Goal: Task Accomplishment & Management: Manage account settings

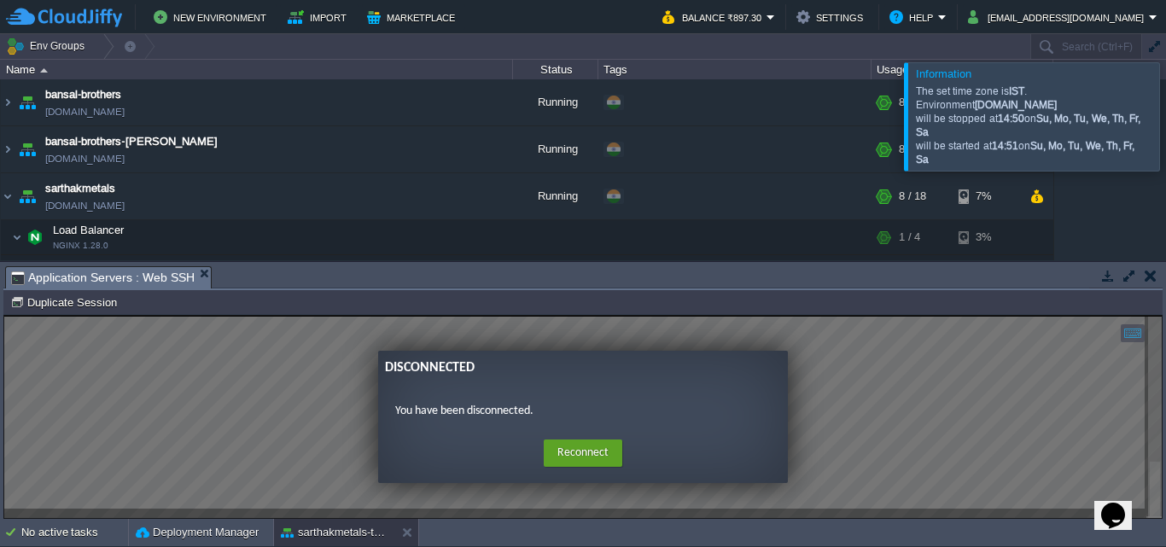
scroll to position [53, 0]
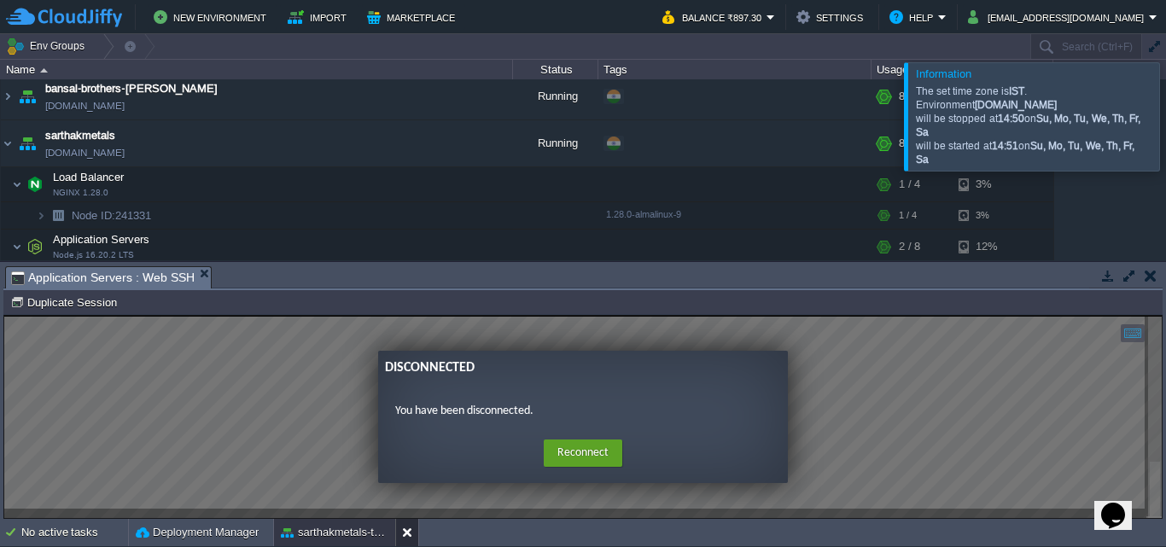
click at [407, 533] on button at bounding box center [410, 532] width 17 height 17
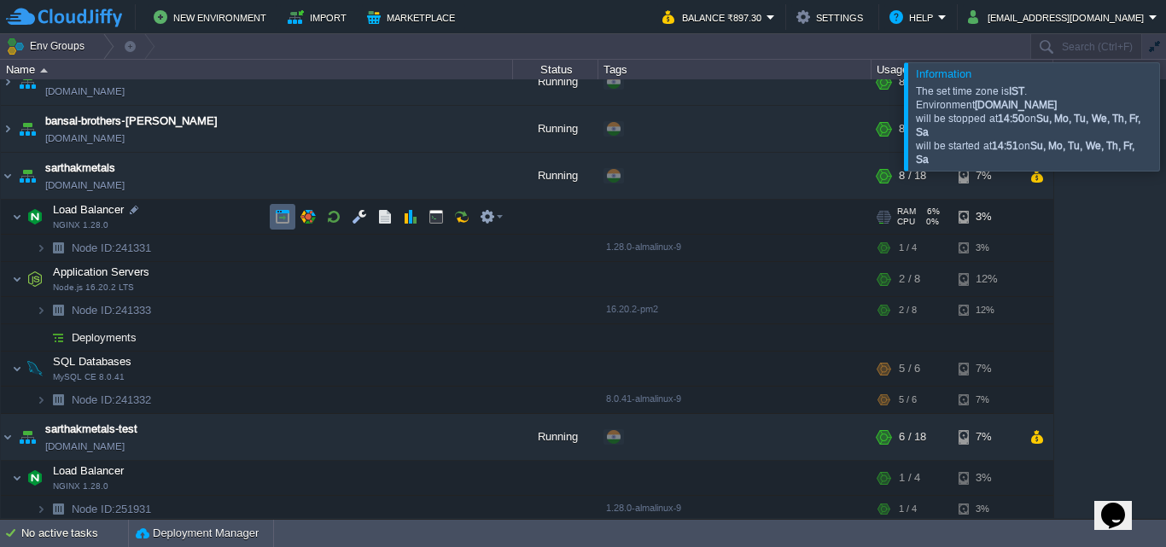
scroll to position [17, 0]
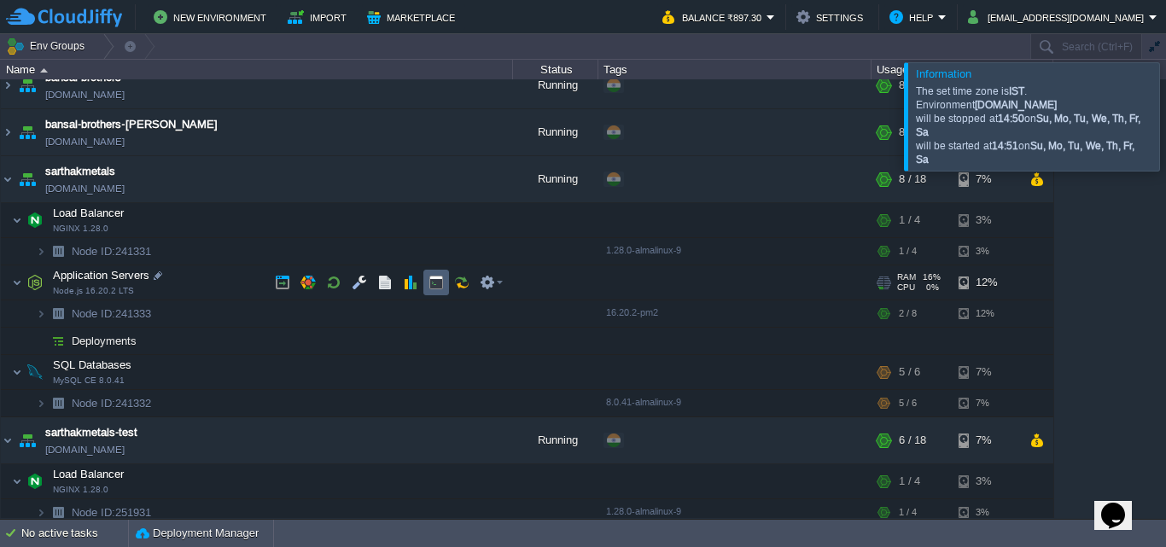
click at [443, 286] on button "button" at bounding box center [435, 282] width 15 height 15
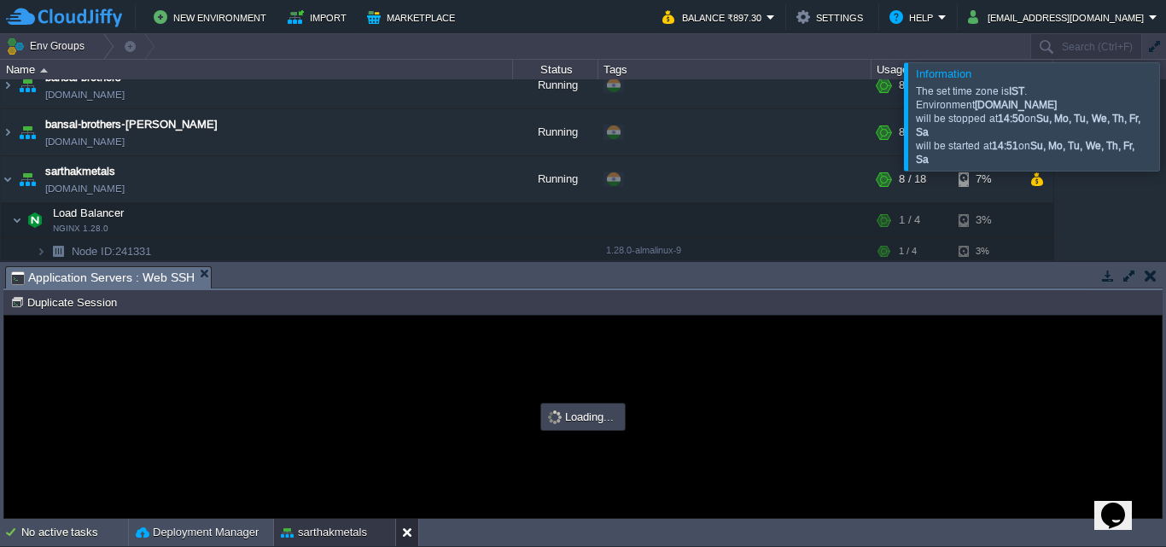
scroll to position [0, 0]
type input "#000000"
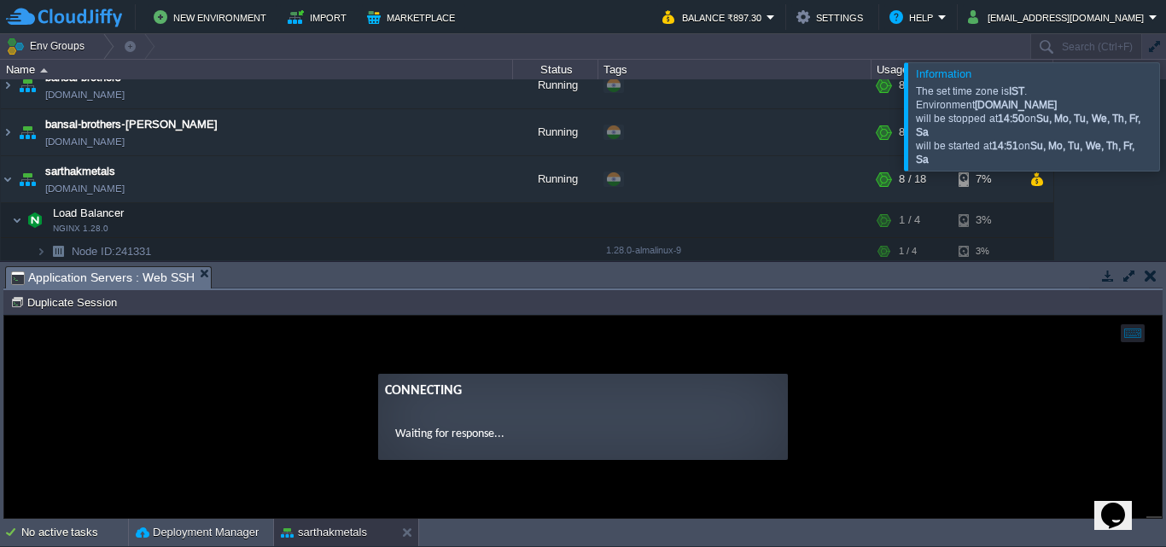
click at [931, 441] on ng-transclude "Connecting Waiting for response..." at bounding box center [582, 417] width 1157 height 86
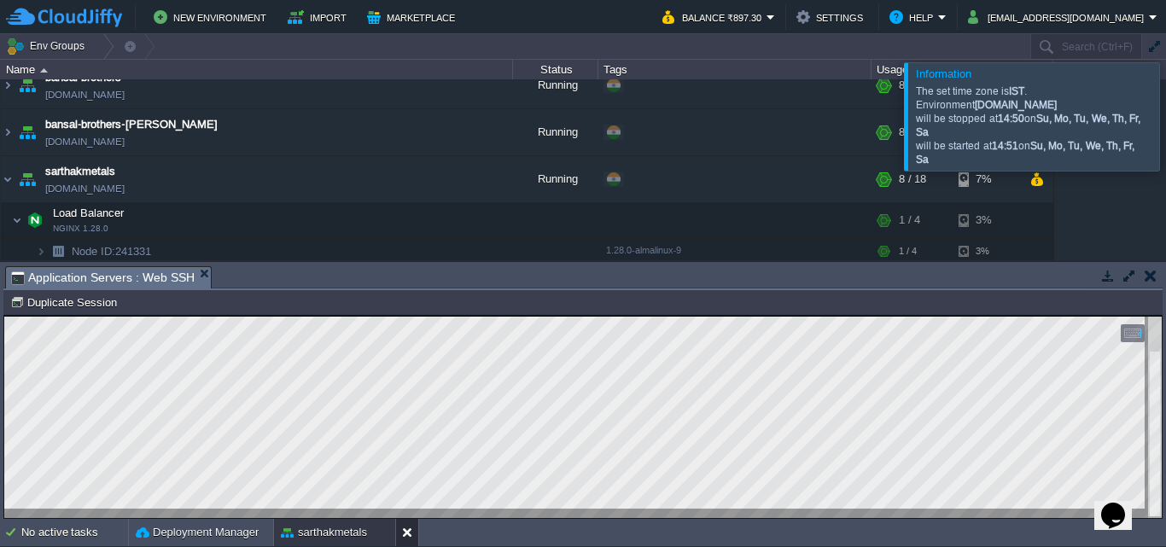
click at [405, 534] on button at bounding box center [410, 532] width 17 height 17
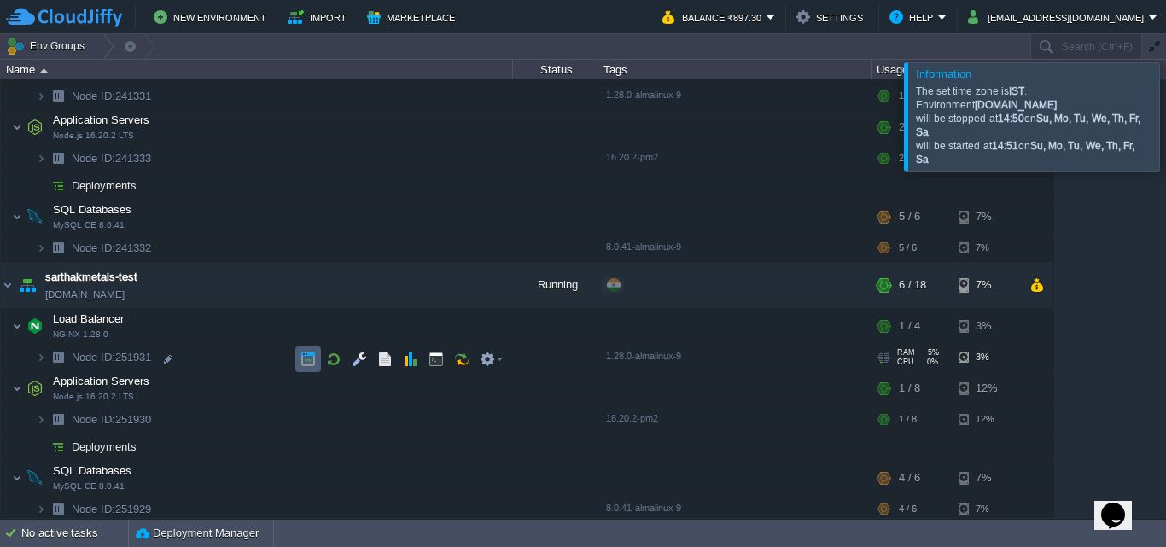
scroll to position [178, 0]
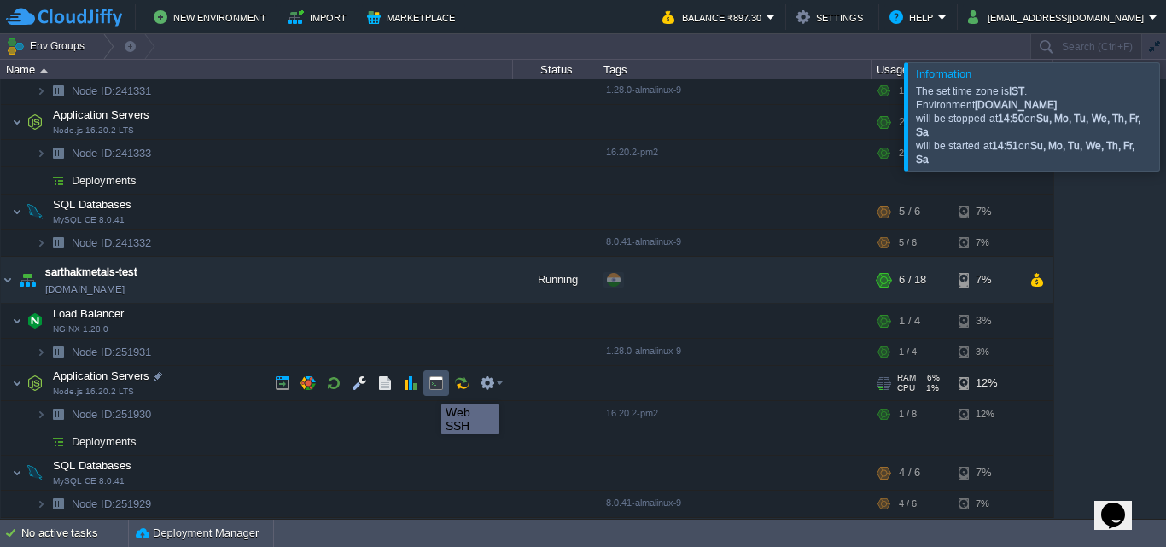
click at [428, 388] on button "button" at bounding box center [435, 382] width 15 height 15
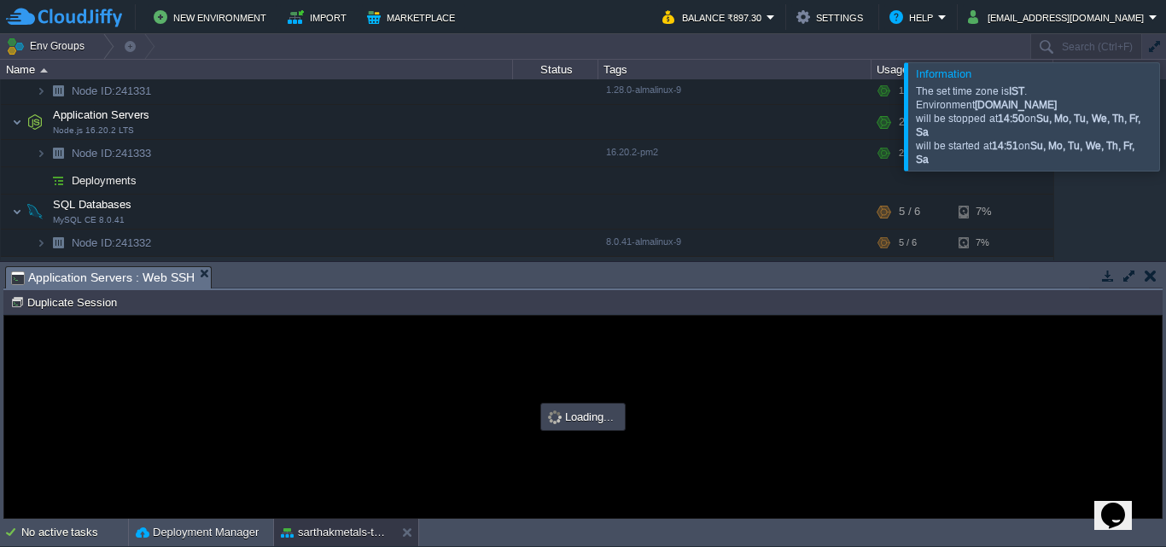
scroll to position [0, 0]
type input "#000000"
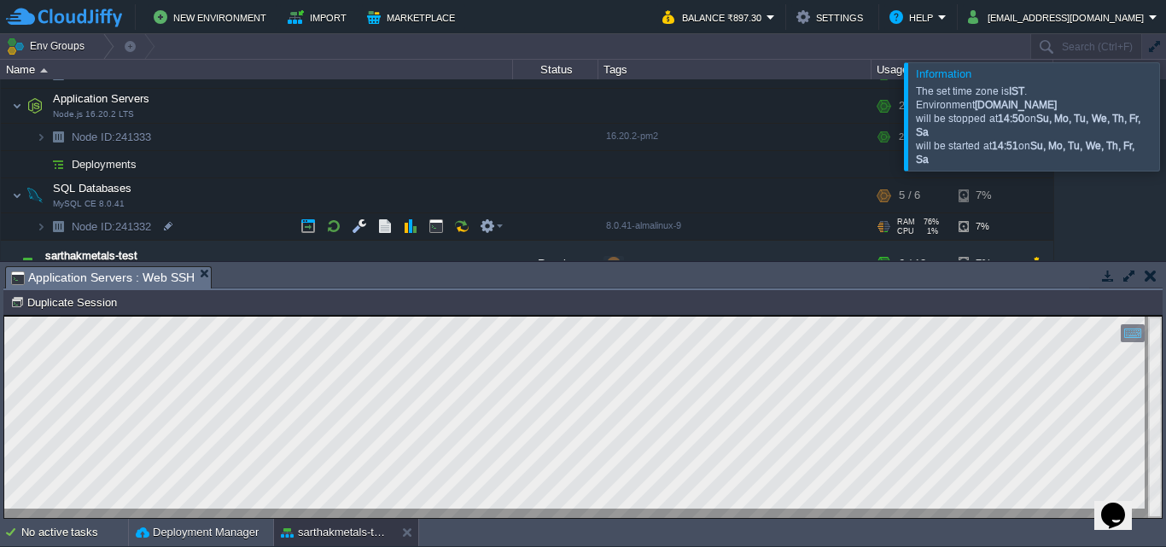
scroll to position [195, 0]
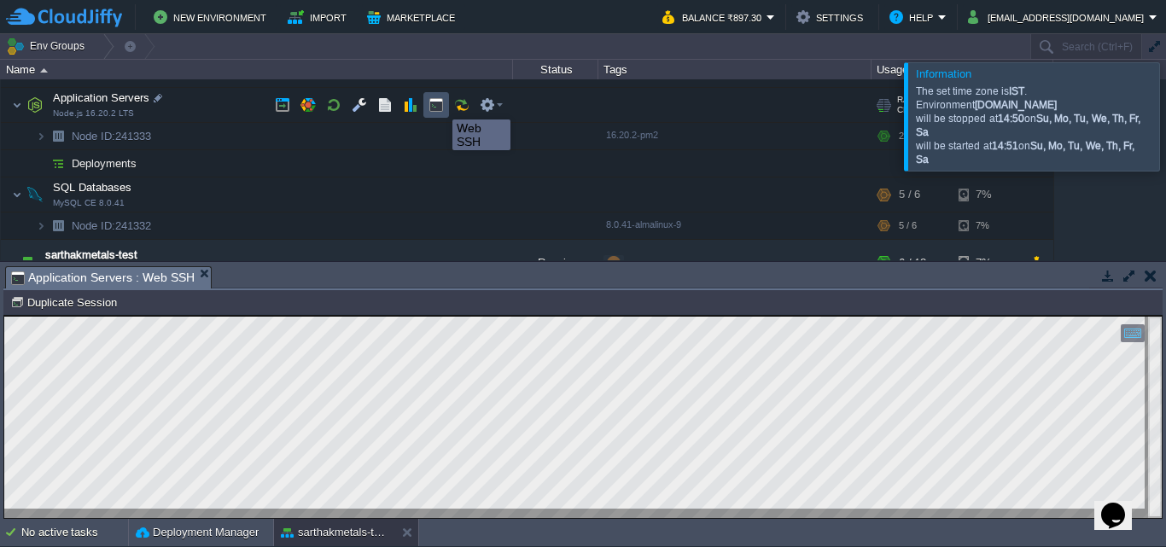
click at [440, 104] on button "button" at bounding box center [435, 104] width 15 height 15
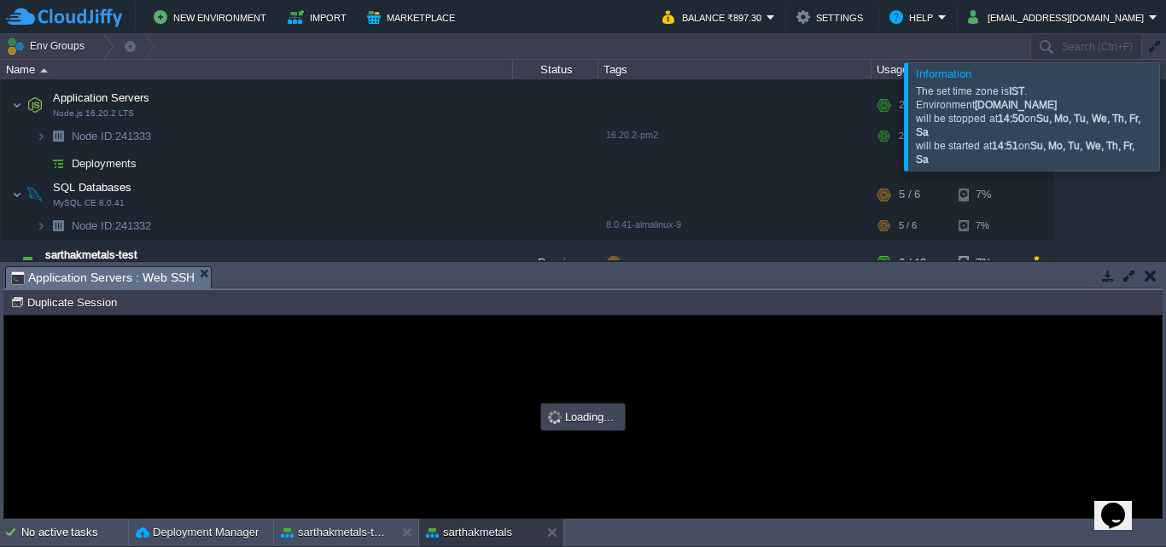
scroll to position [0, 0]
type input "#000000"
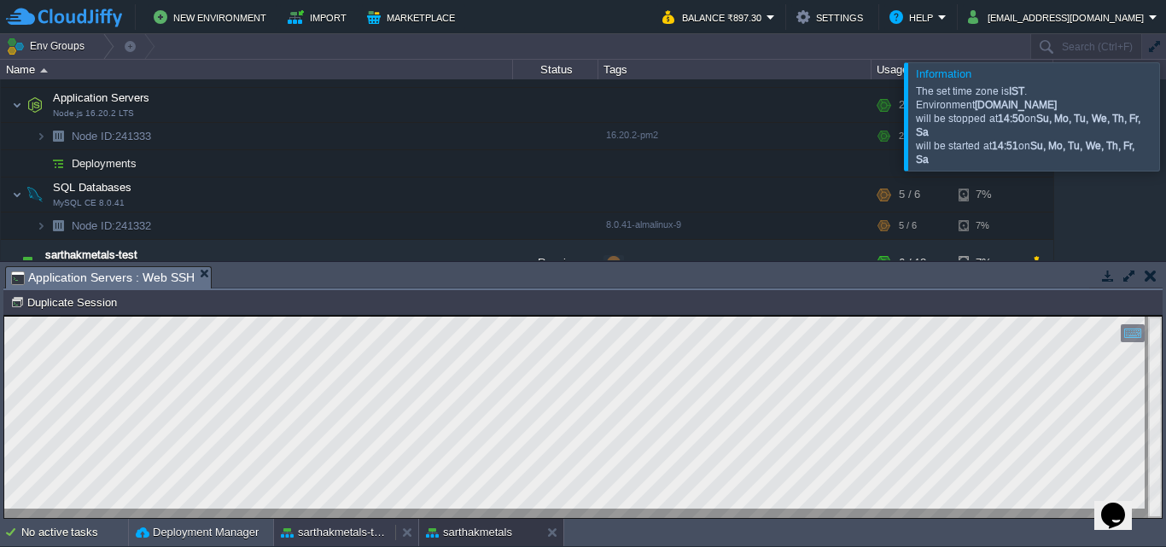
click at [349, 530] on button "sarthakmetals-test" at bounding box center [335, 532] width 108 height 17
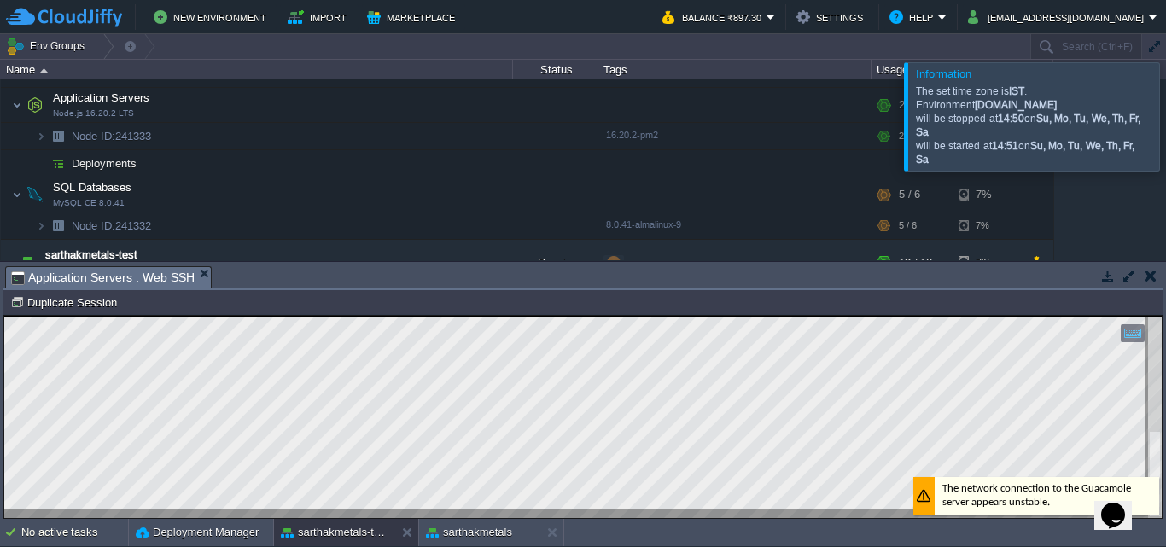
click at [218, 509] on div at bounding box center [582, 417] width 1157 height 201
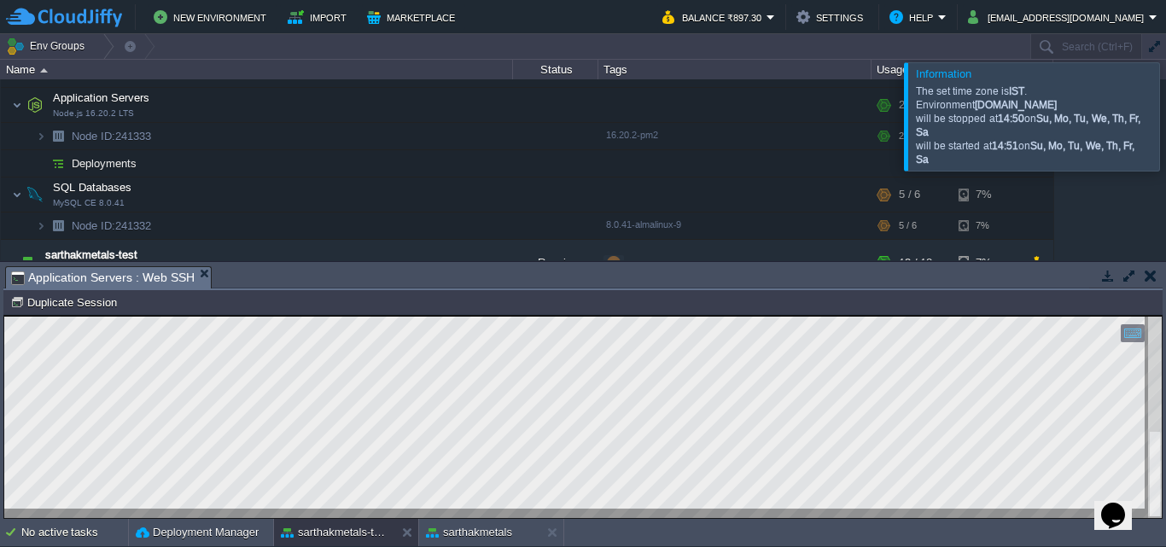
click at [4, 316] on html "Copy: Ctrl + Shift + C Paste: Ctrl + V Settings: Ctrl + Shift + Alt 0" at bounding box center [582, 316] width 1157 height 0
click at [93, 45] on div at bounding box center [102, 46] width 23 height 25
click at [496, 21] on td "New Environment Import Marketplace" at bounding box center [324, 17] width 637 height 26
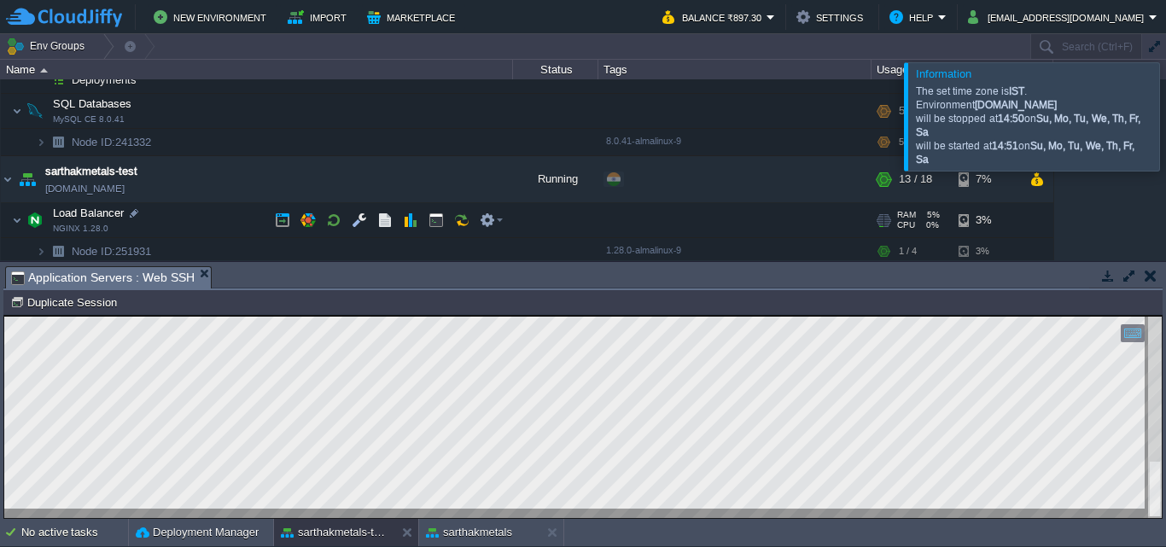
scroll to position [279, 0]
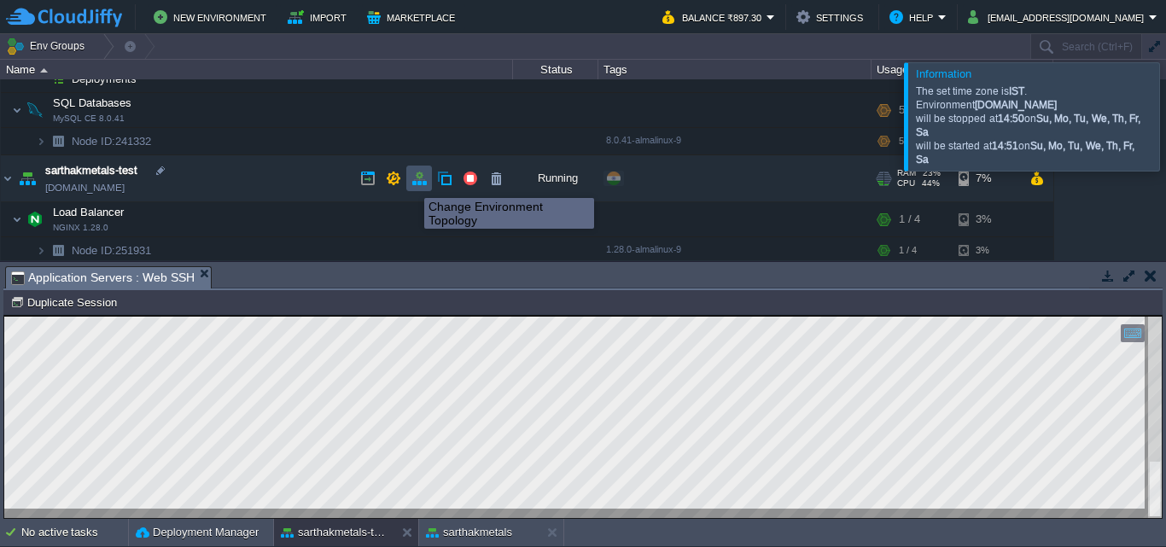
click at [421, 182] on button "button" at bounding box center [418, 178] width 15 height 15
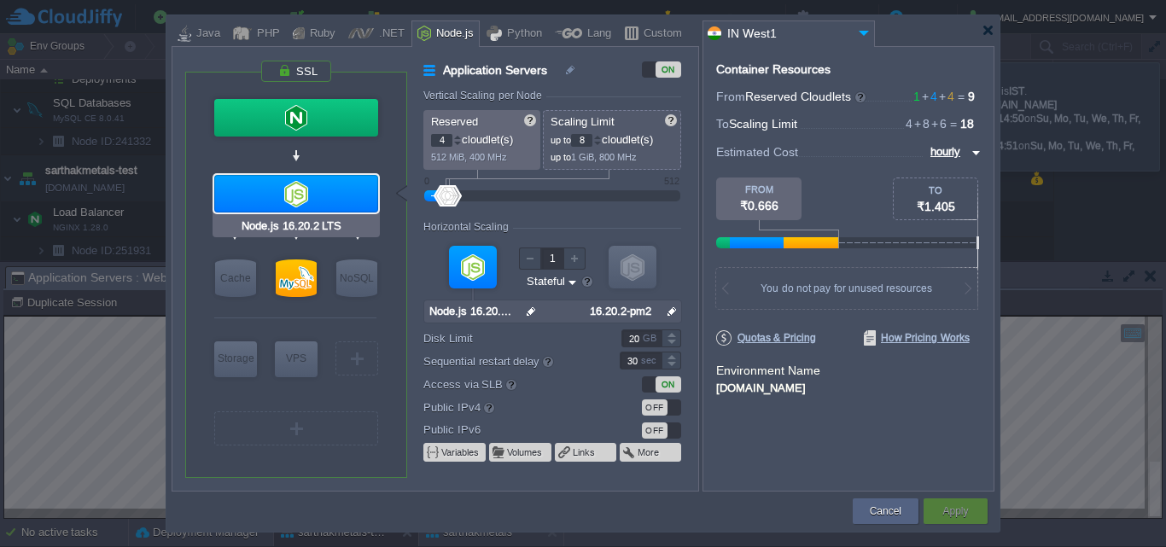
type input "NGINX 1.28.0"
click at [896, 512] on button "Cancel" at bounding box center [886, 511] width 32 height 17
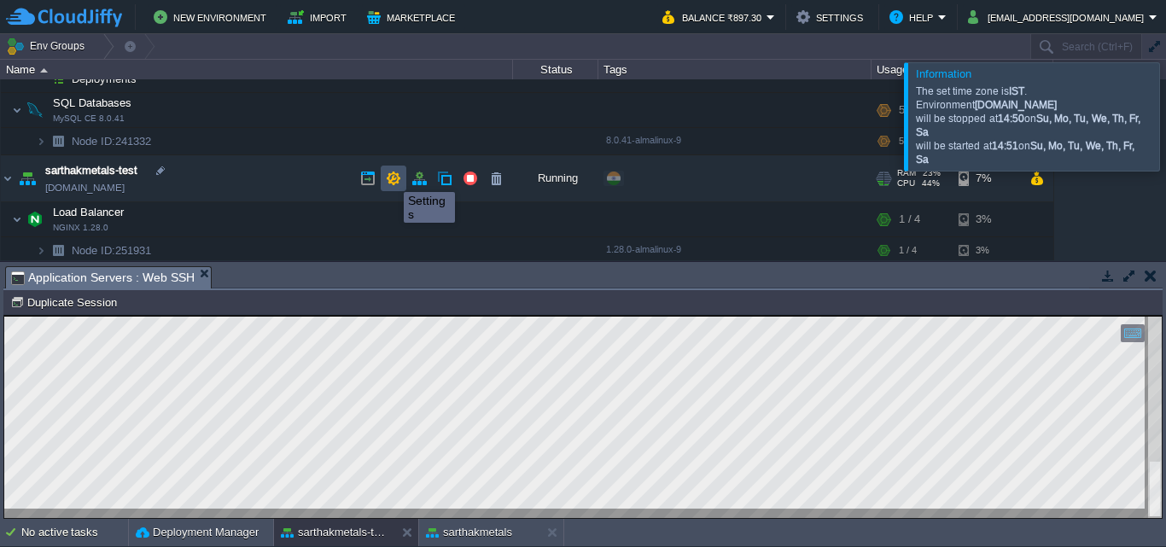
click at [391, 177] on button "button" at bounding box center [393, 178] width 15 height 15
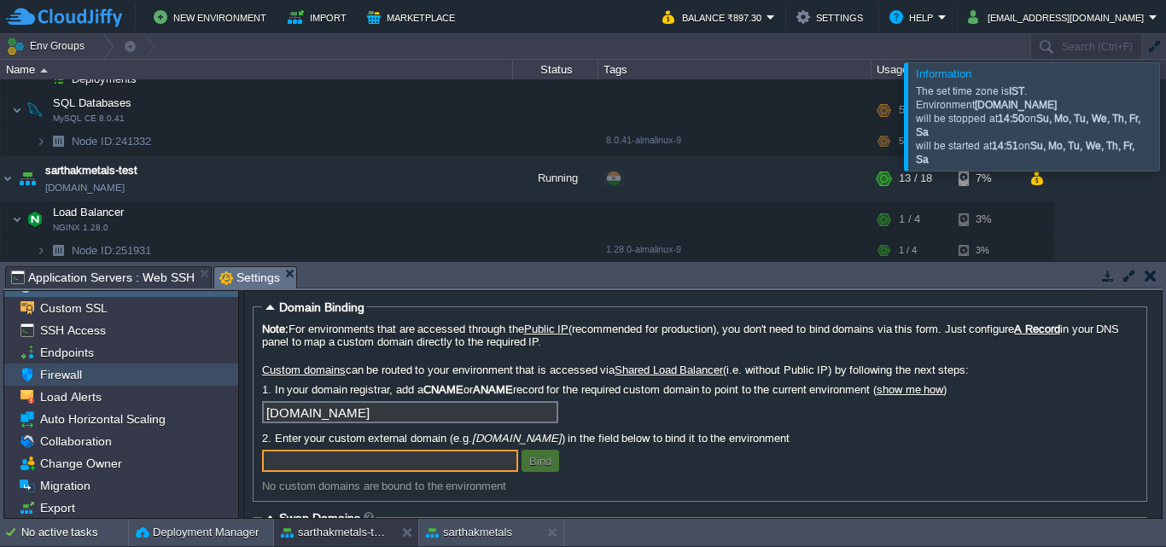
scroll to position [0, 0]
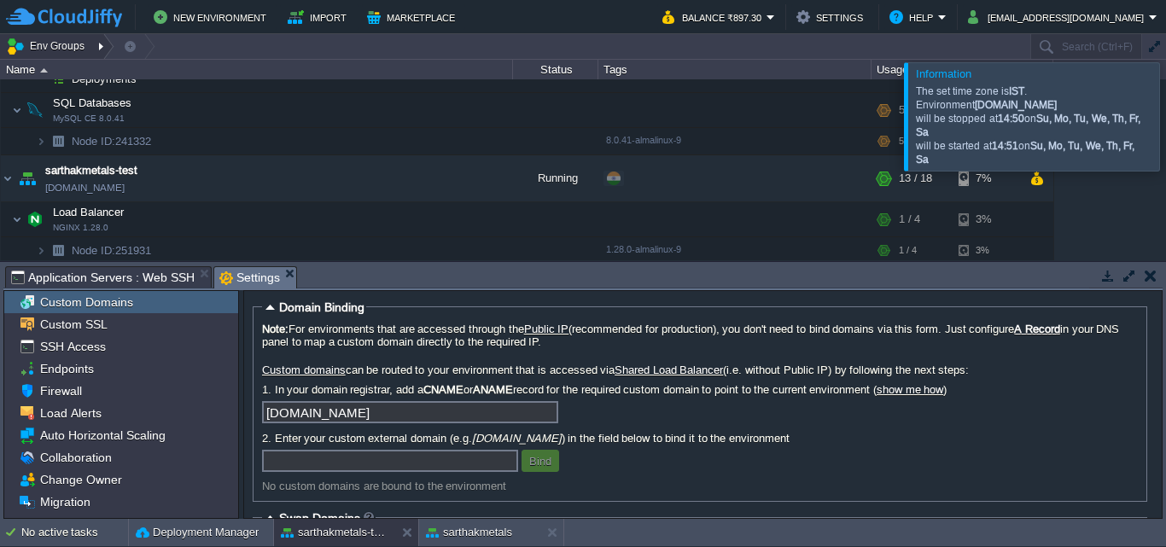
click at [99, 45] on div at bounding box center [102, 46] width 23 height 25
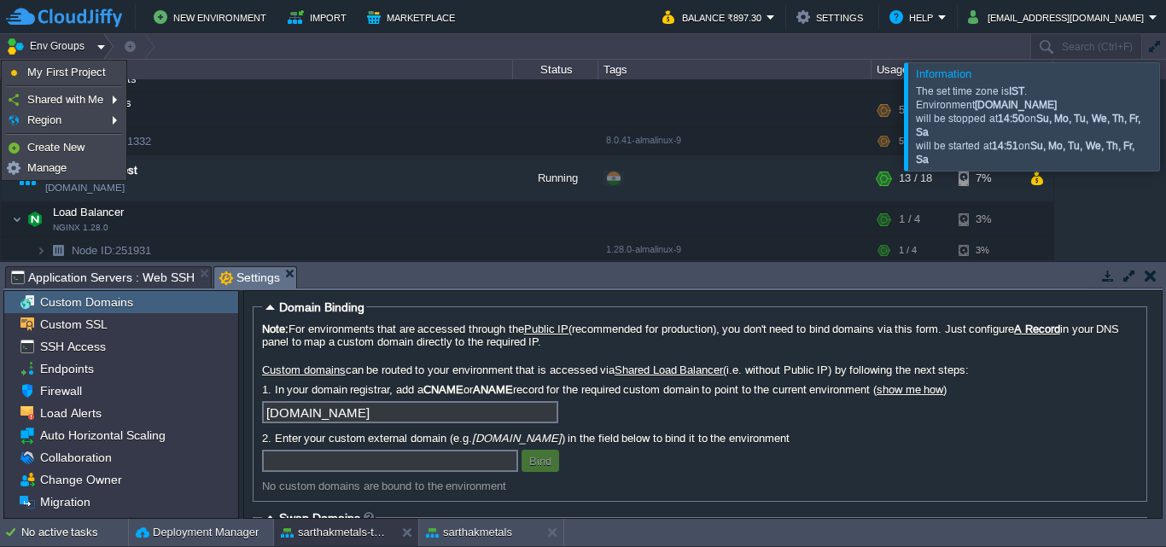
click at [494, 41] on td "Env Groups" at bounding box center [514, 46] width 1028 height 25
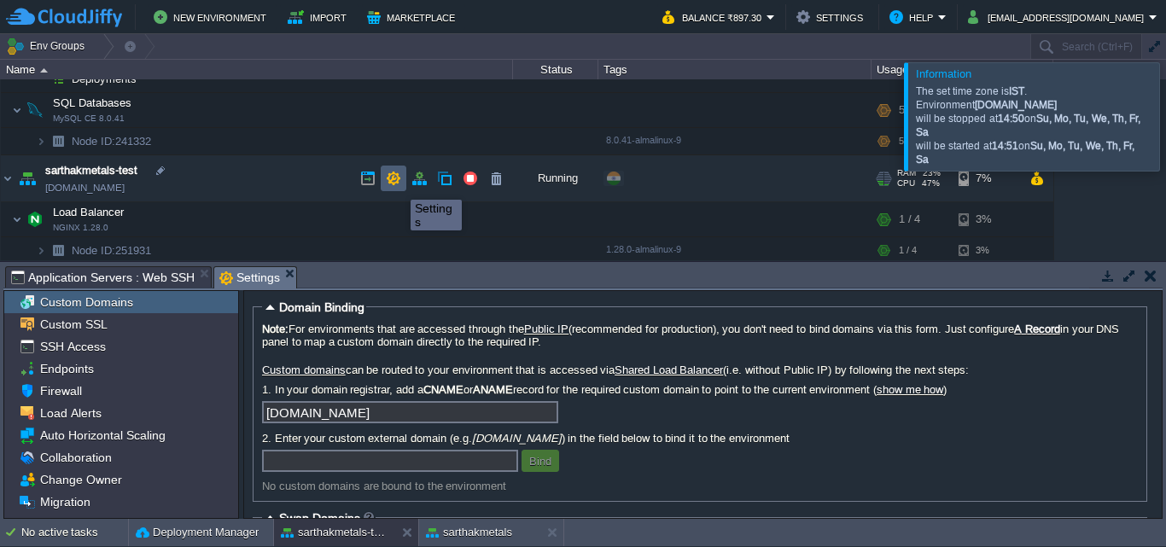
click at [387, 182] on button "button" at bounding box center [393, 178] width 15 height 15
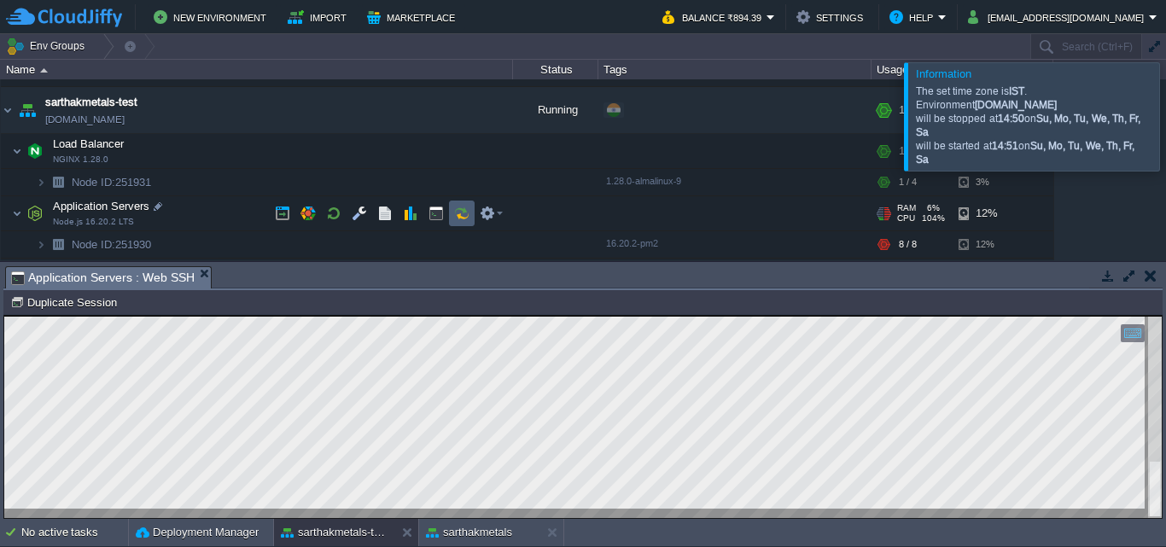
scroll to position [348, 0]
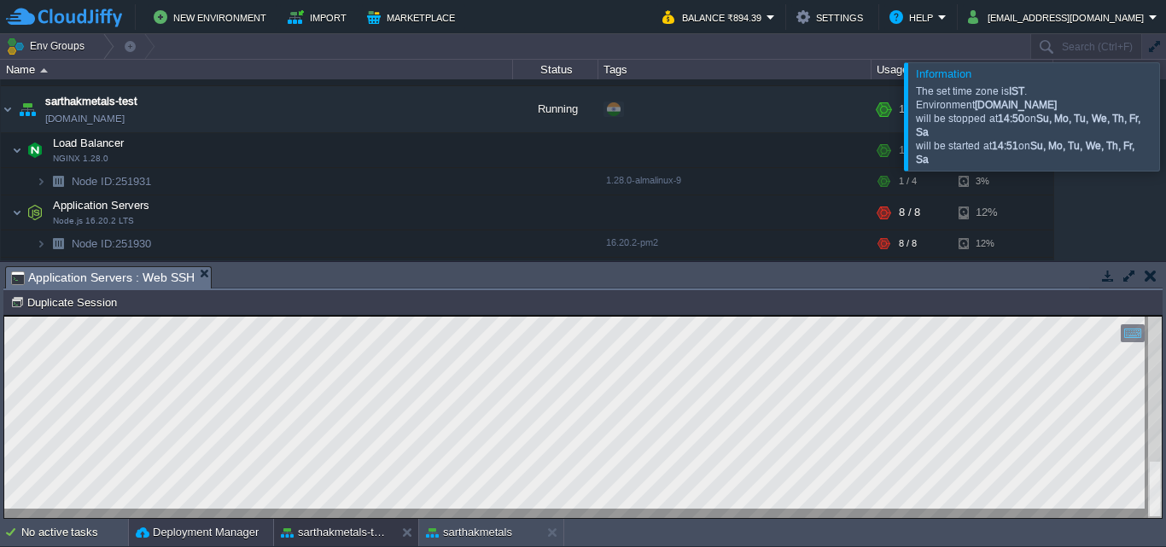
click at [207, 533] on button "Deployment Manager" at bounding box center [197, 532] width 123 height 17
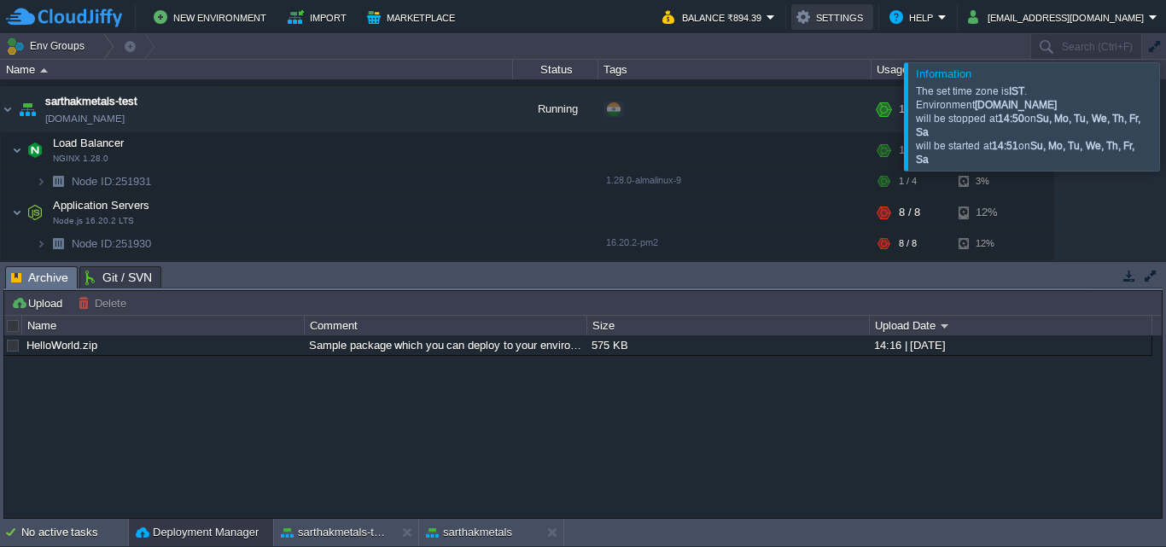
click at [809, 23] on button "Settings" at bounding box center [832, 17] width 72 height 20
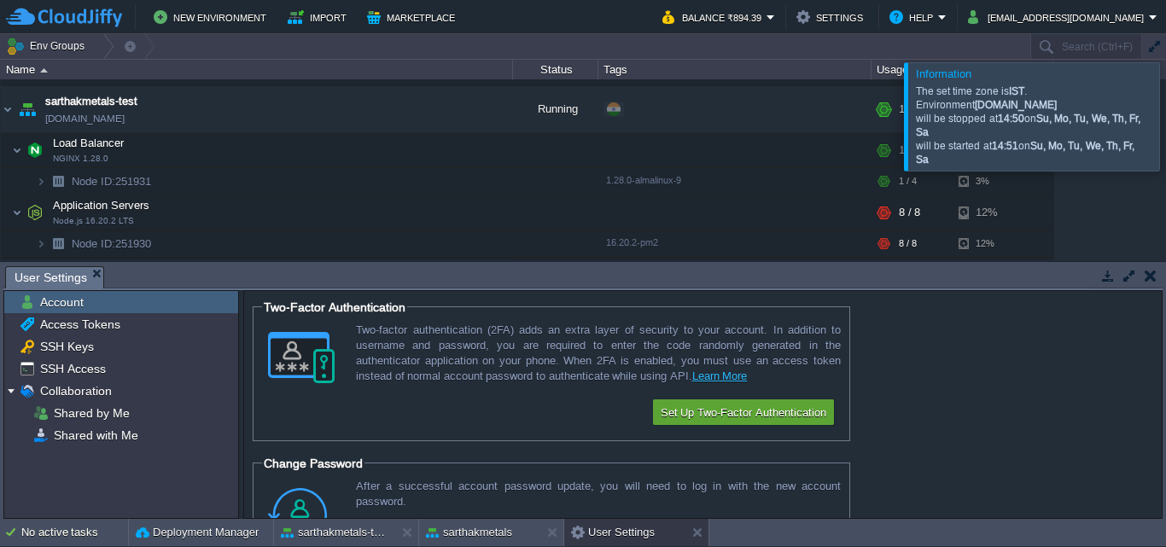
click at [1029, 390] on form "Two-Factor Authentication Two-factor authentication (2FA) adds an extra layer o…" at bounding box center [702, 404] width 917 height 227
click at [1153, 279] on button "button" at bounding box center [1150, 275] width 12 height 15
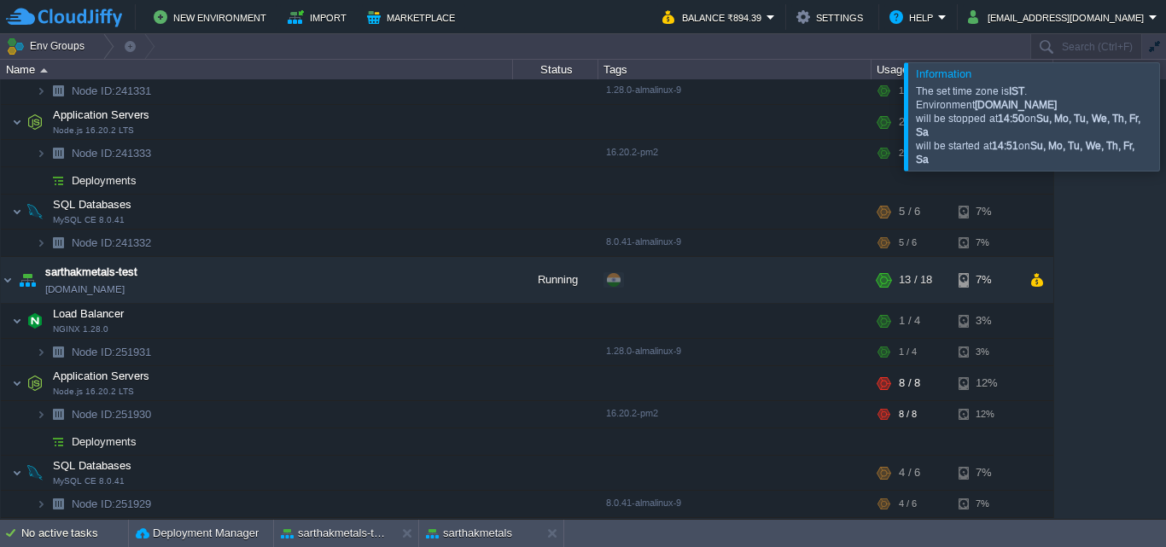
scroll to position [178, 0]
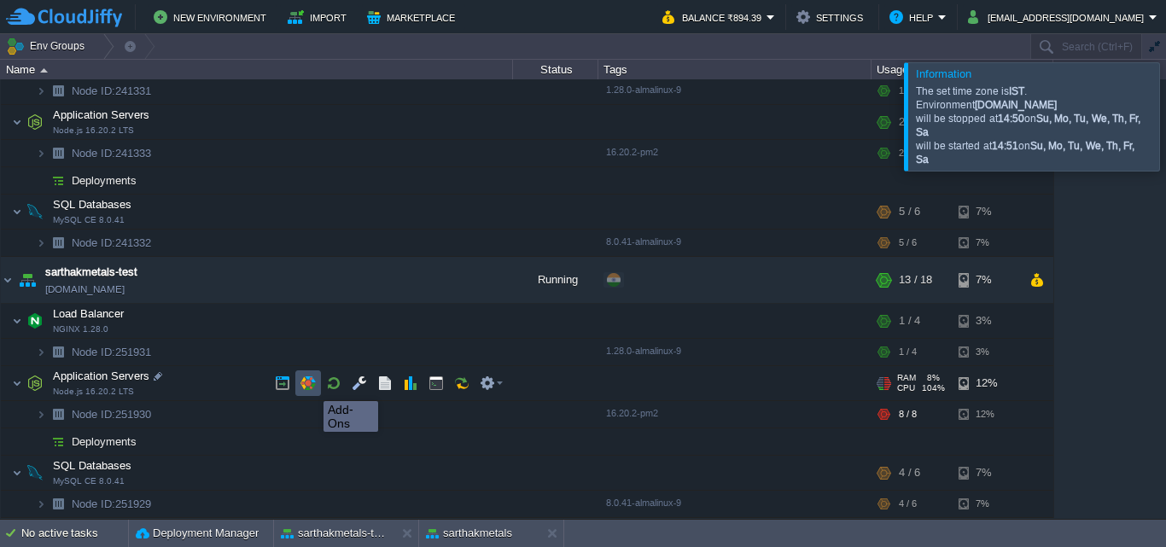
click at [311, 386] on button "button" at bounding box center [307, 382] width 15 height 15
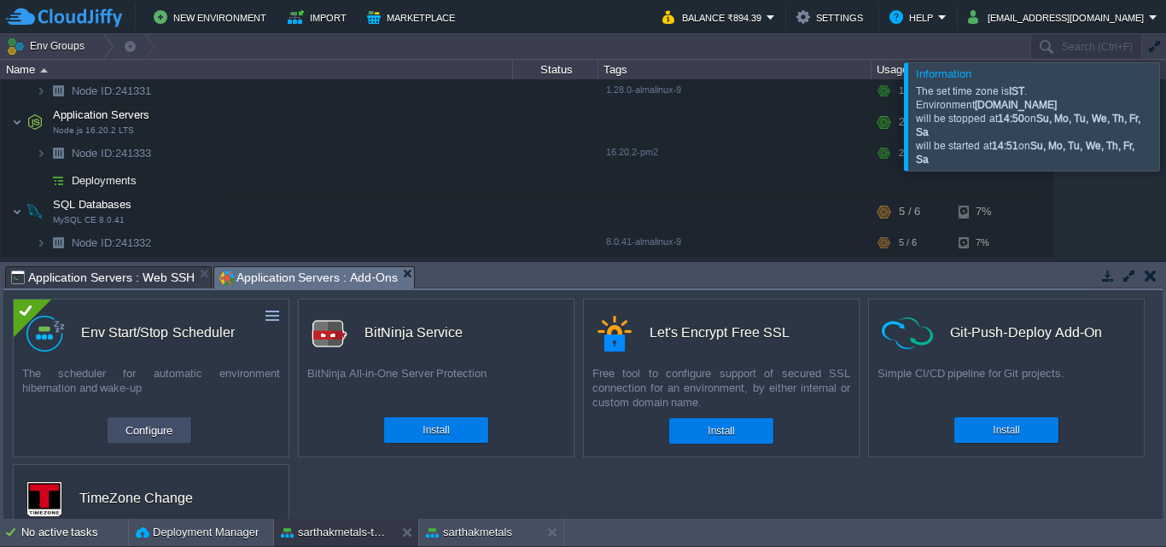
click at [146, 430] on button "Configure" at bounding box center [148, 430] width 57 height 20
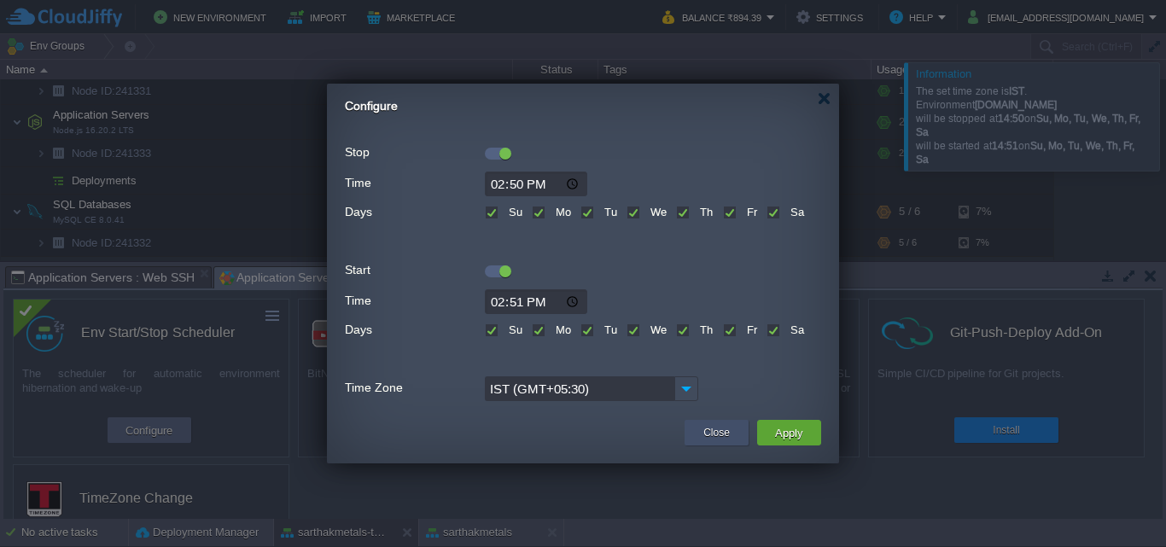
click at [708, 428] on button "Close" at bounding box center [716, 432] width 26 height 17
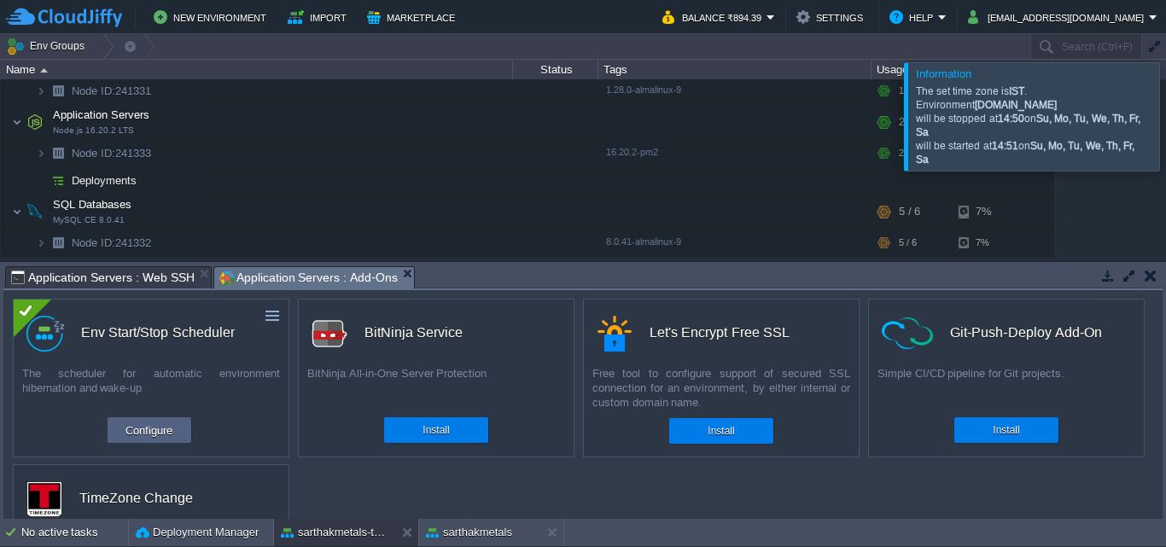
click at [1150, 271] on button "button" at bounding box center [1150, 275] width 12 height 15
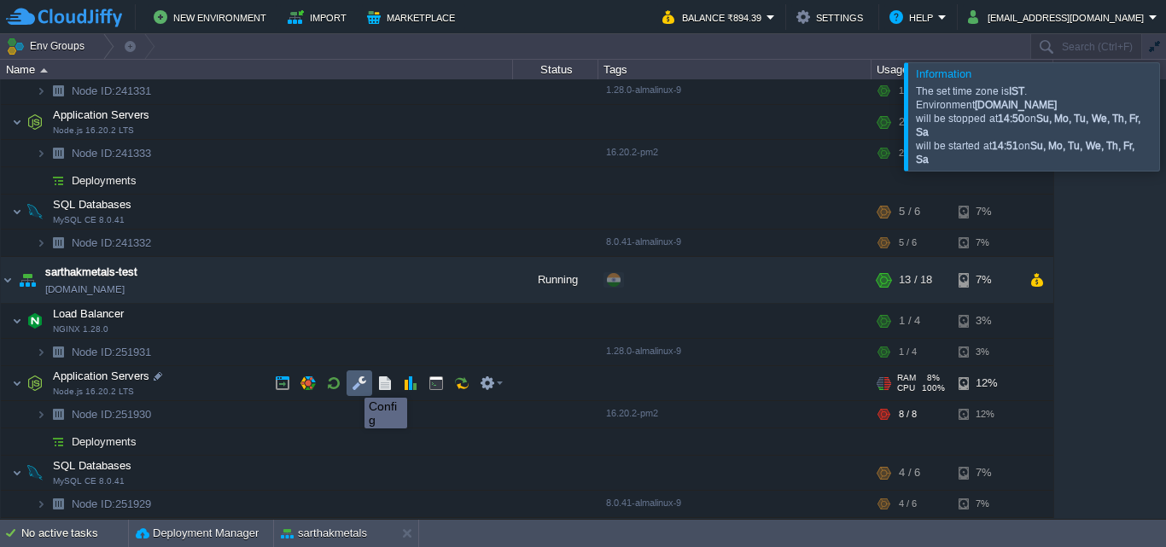
click at [353, 382] on button "button" at bounding box center [359, 382] width 15 height 15
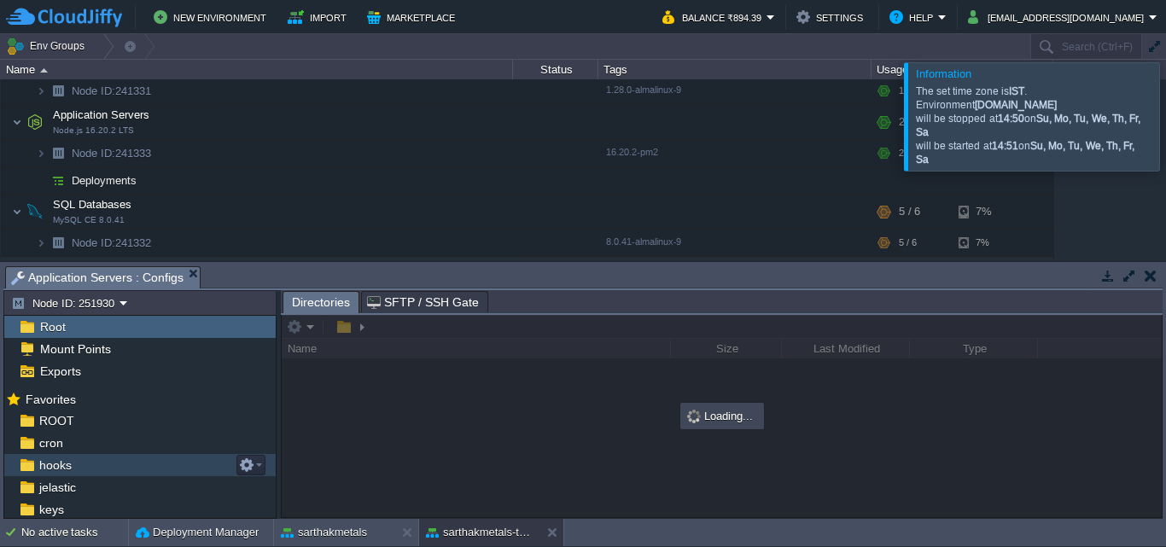
click at [129, 463] on div "hooks" at bounding box center [139, 465] width 271 height 22
click at [150, 331] on div "Root" at bounding box center [139, 327] width 271 height 22
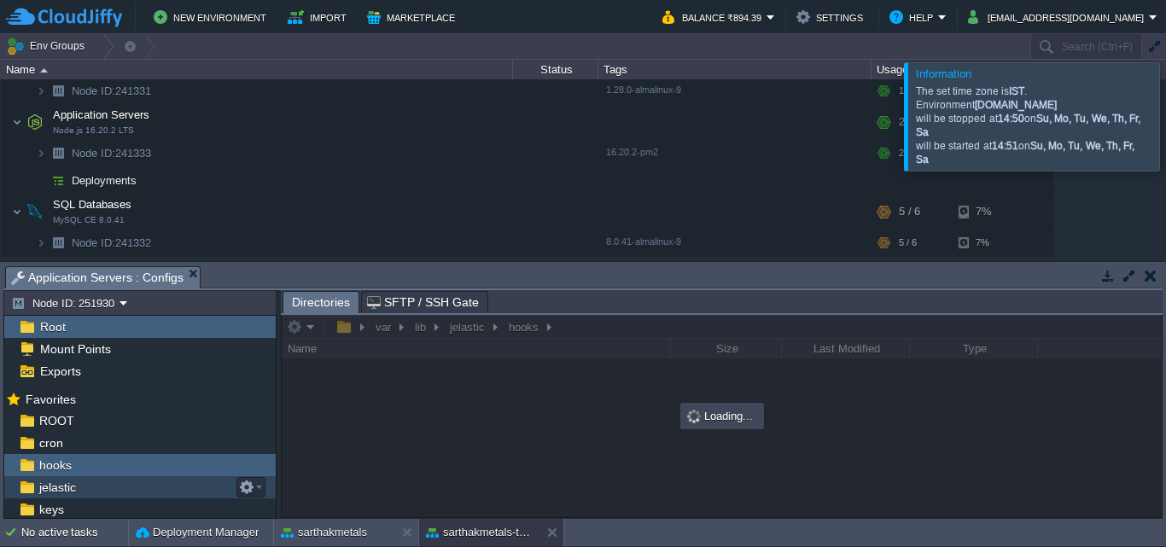
click at [78, 495] on link "jelastic" at bounding box center [57, 487] width 43 height 15
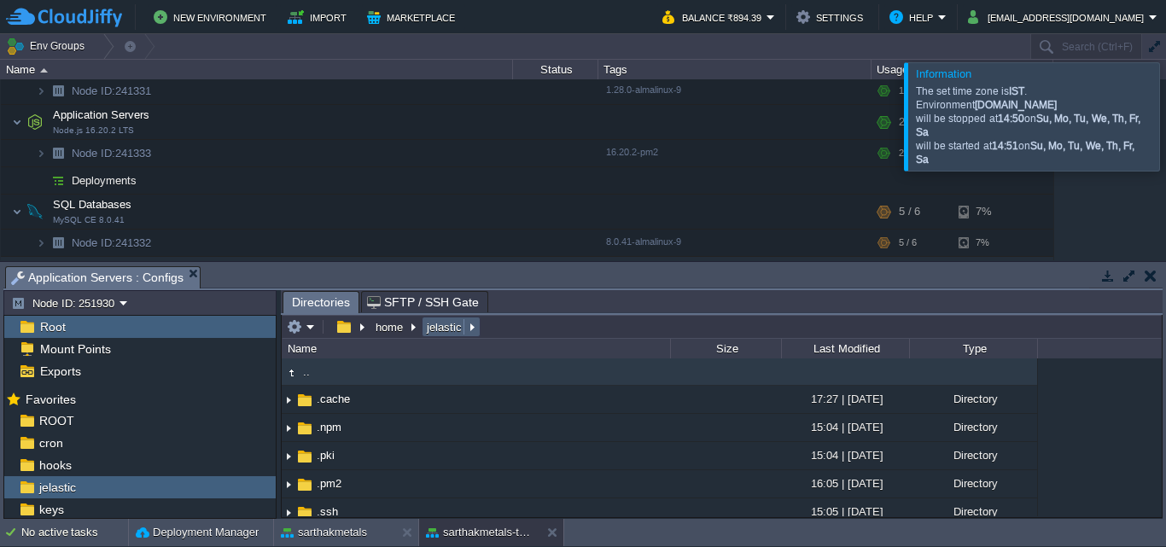
click at [470, 330] on em "jelastic" at bounding box center [451, 326] width 54 height 15
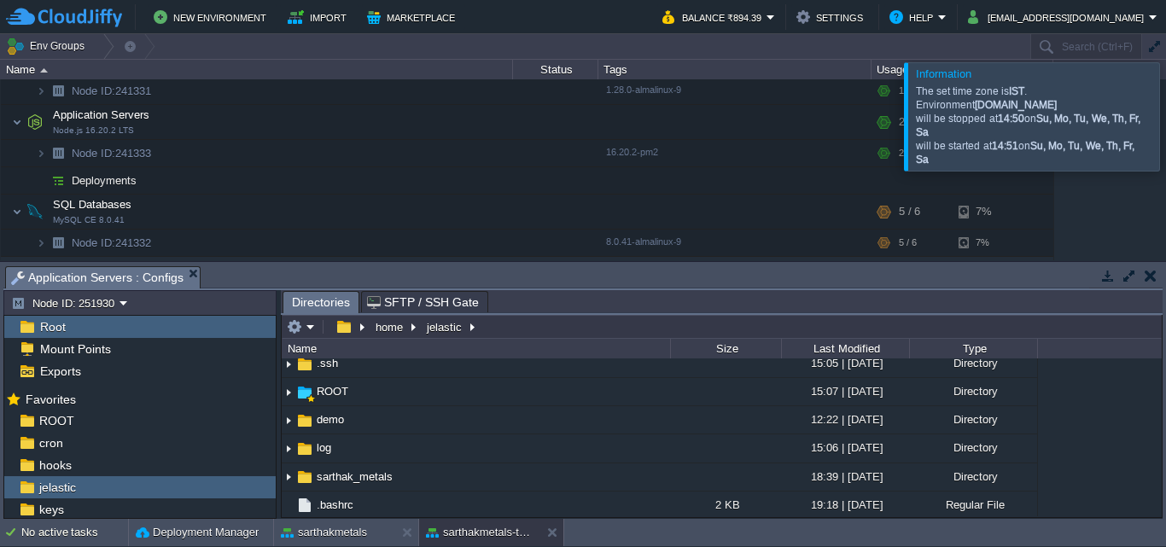
scroll to position [0, 0]
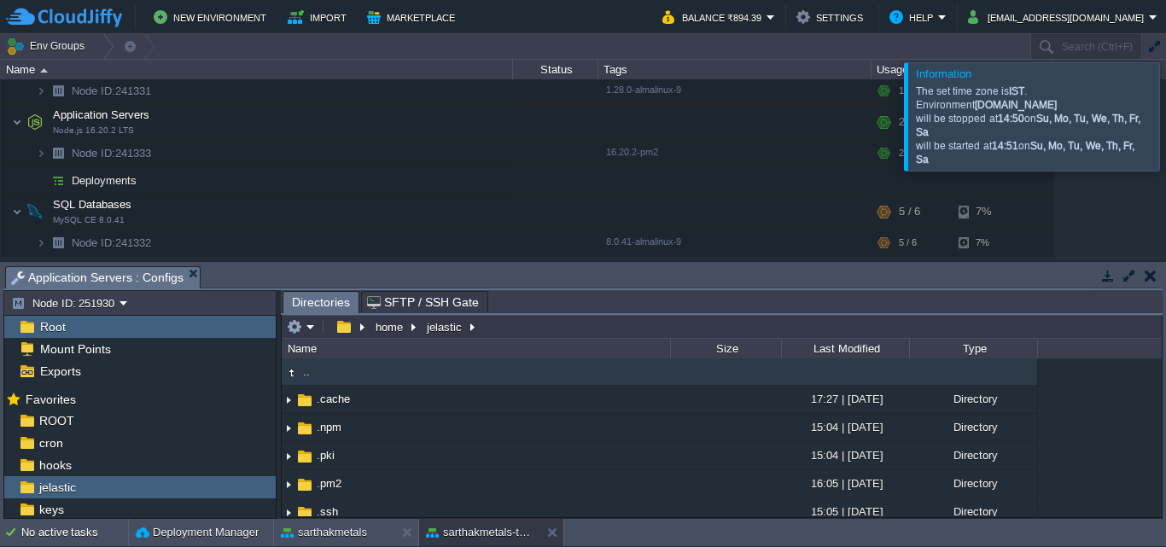
drag, startPoint x: 593, startPoint y: 440, endPoint x: 1109, endPoint y: 434, distance: 515.5
click at [1109, 434] on div ".. .cache 17:27 | [DATE] Directory .npm 15:04 | [DATE] Directory .pki 15:04 | […" at bounding box center [722, 437] width 880 height 158
click at [311, 329] on em at bounding box center [301, 326] width 28 height 15
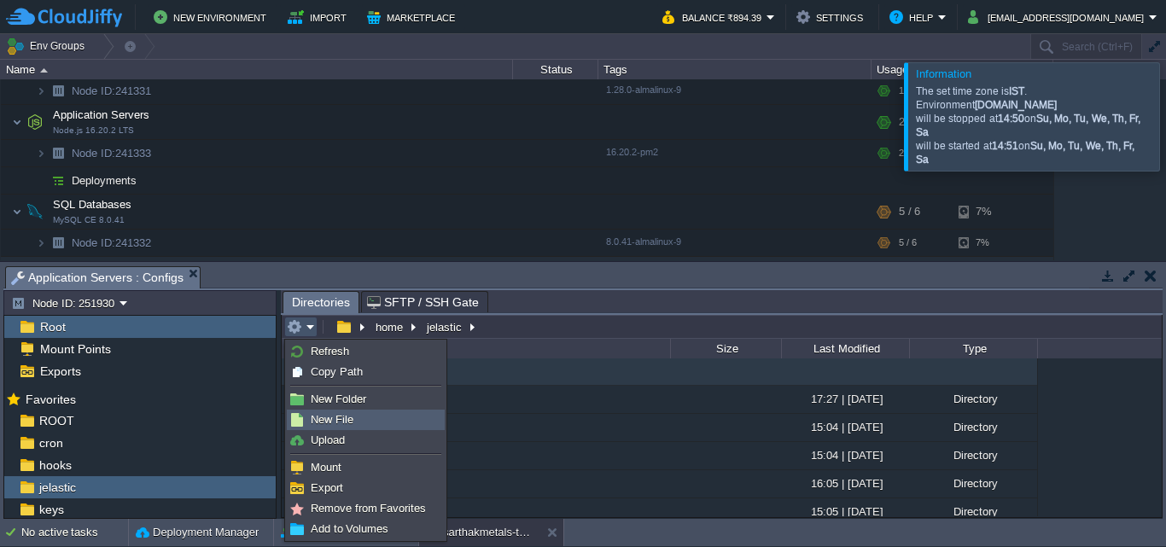
click at [365, 424] on link "New File" at bounding box center [366, 419] width 156 height 19
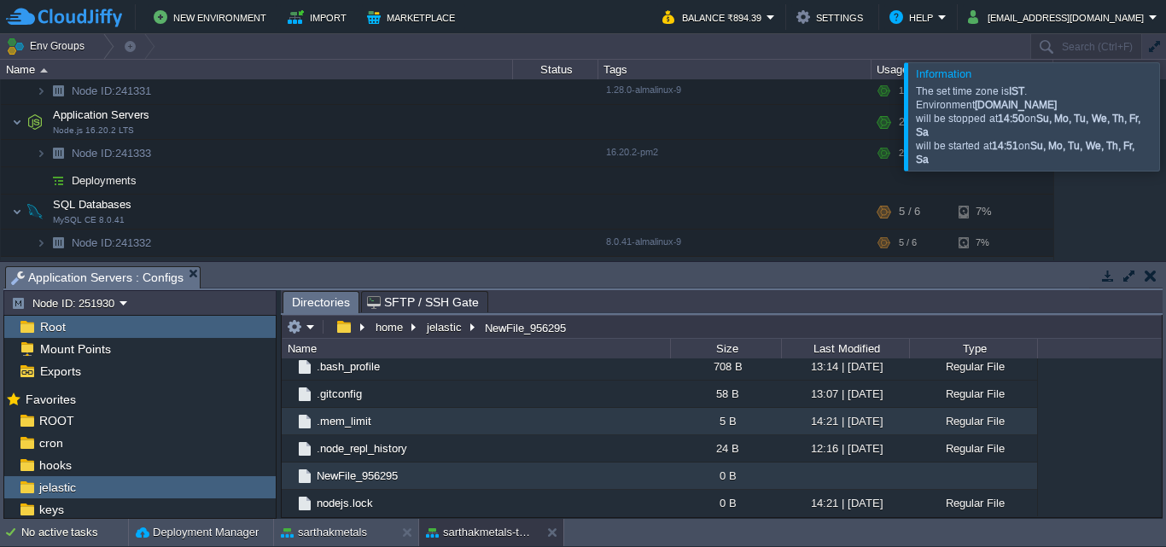
scroll to position [1, 0]
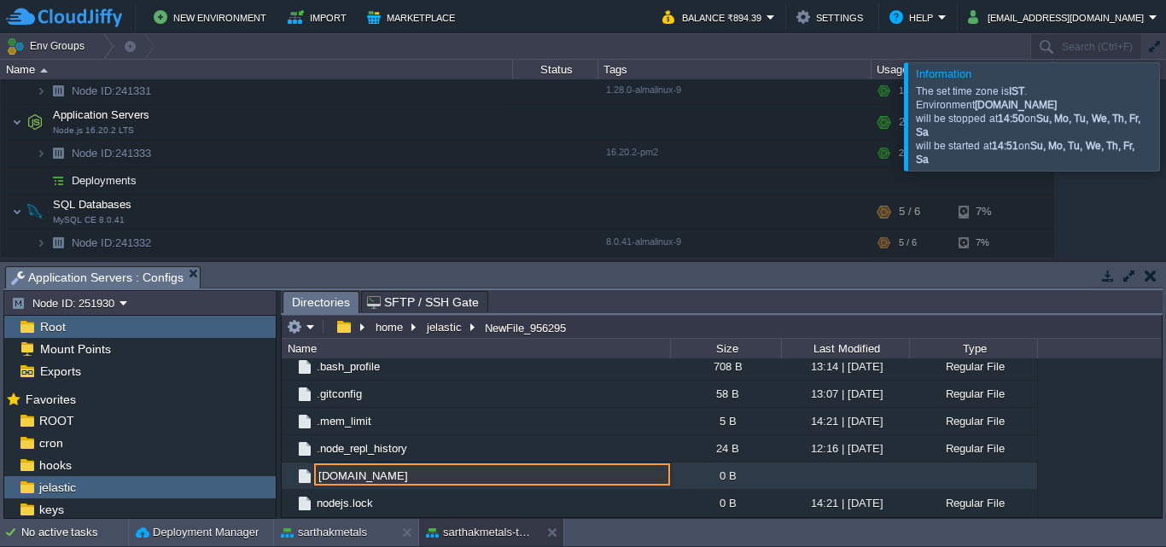
click at [482, 484] on input "[DOMAIN_NAME]" at bounding box center [492, 474] width 356 height 22
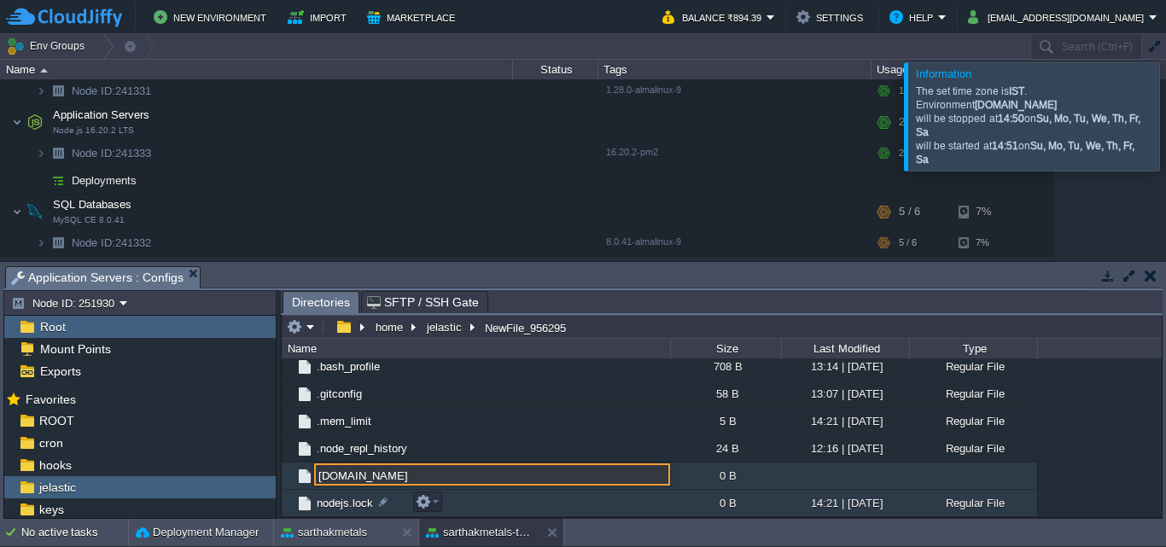
type input "NewFile_956295"
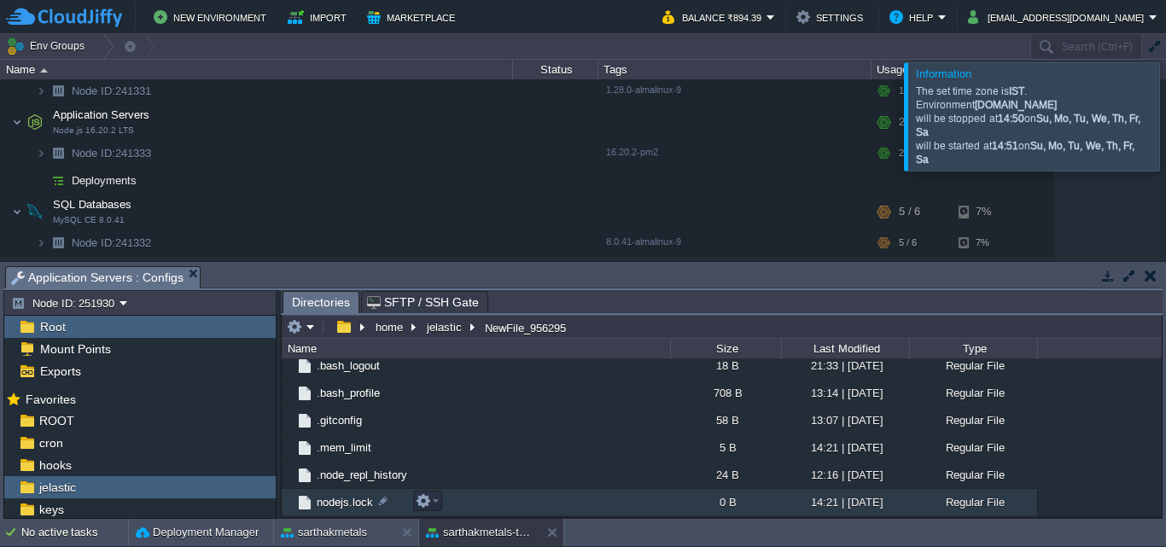
scroll to position [341, 0]
click at [568, 499] on td "nodejs.lock" at bounding box center [476, 503] width 388 height 27
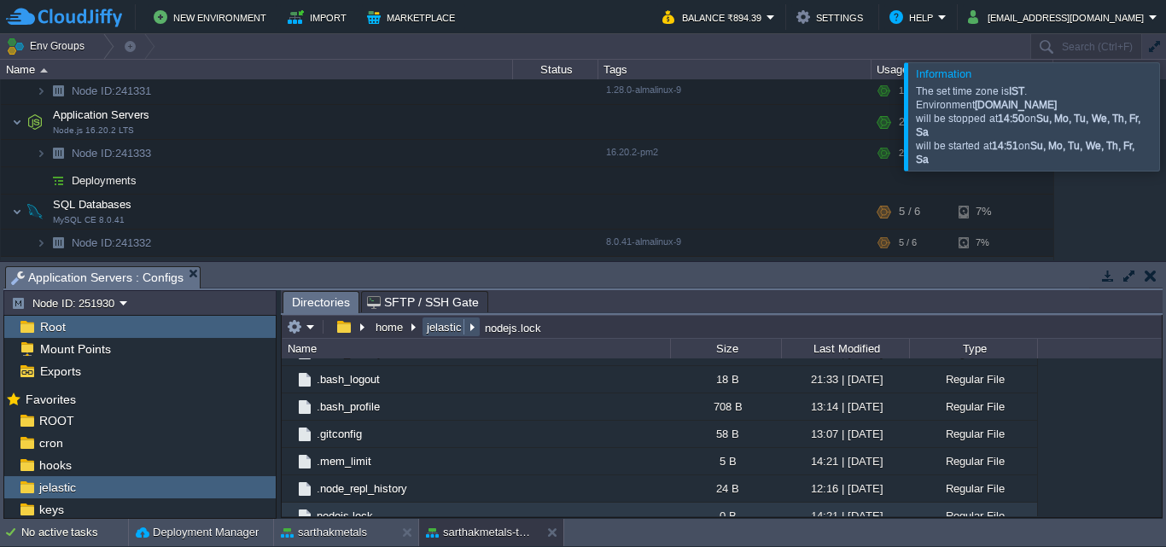
click at [440, 329] on button "jelastic" at bounding box center [445, 326] width 42 height 15
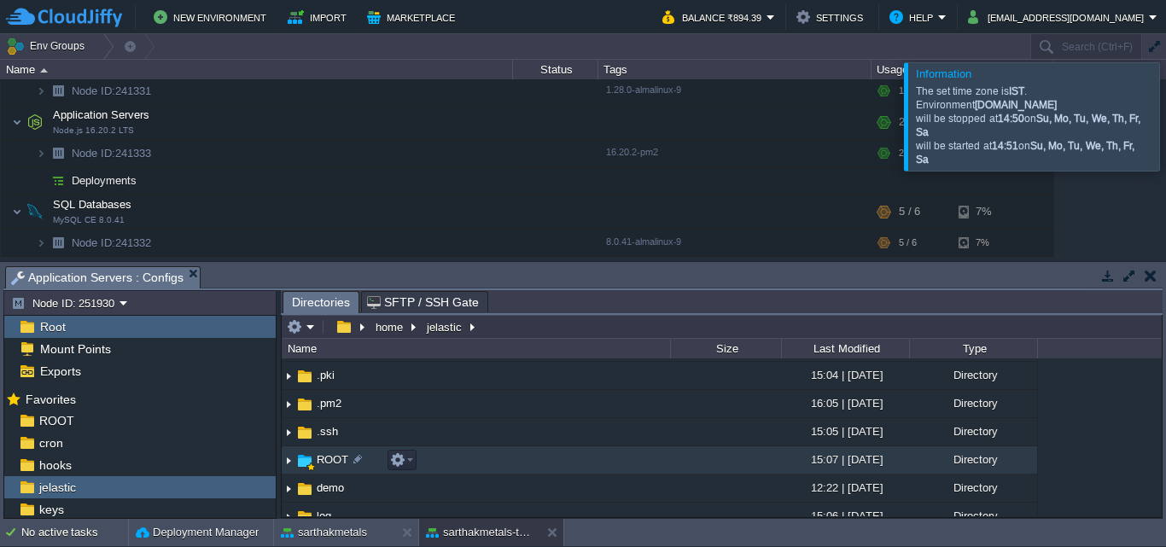
scroll to position [79, 0]
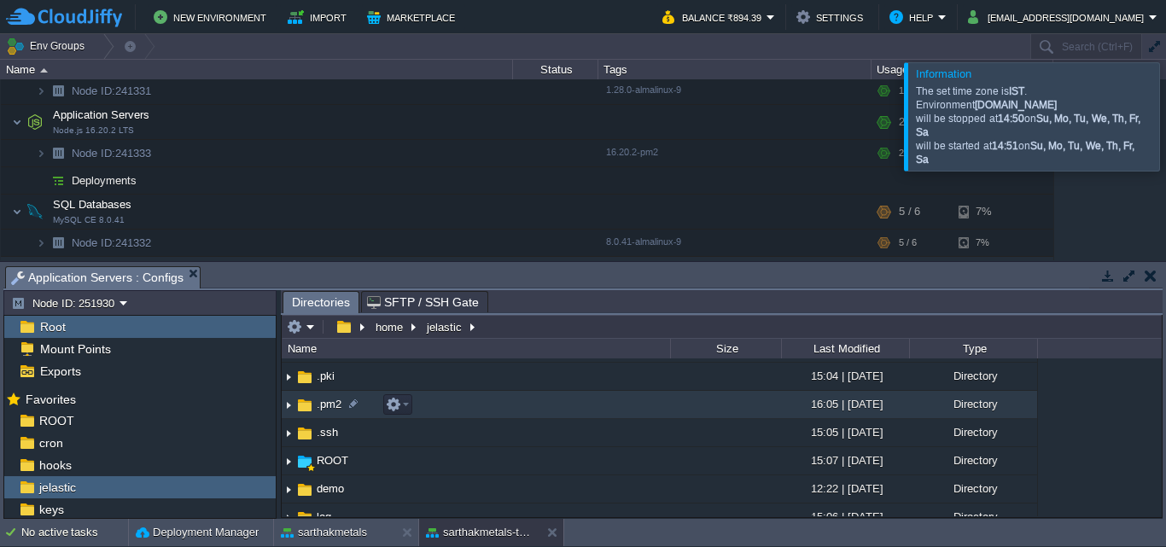
click at [471, 408] on td ".pm2" at bounding box center [476, 405] width 388 height 28
click at [294, 407] on img at bounding box center [289, 405] width 14 height 26
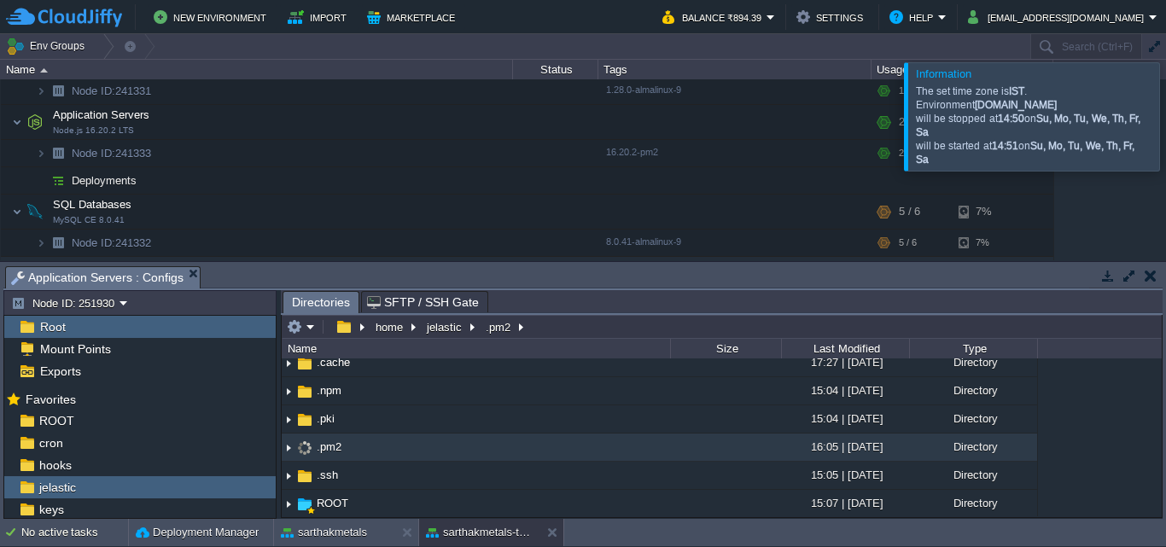
scroll to position [33, 0]
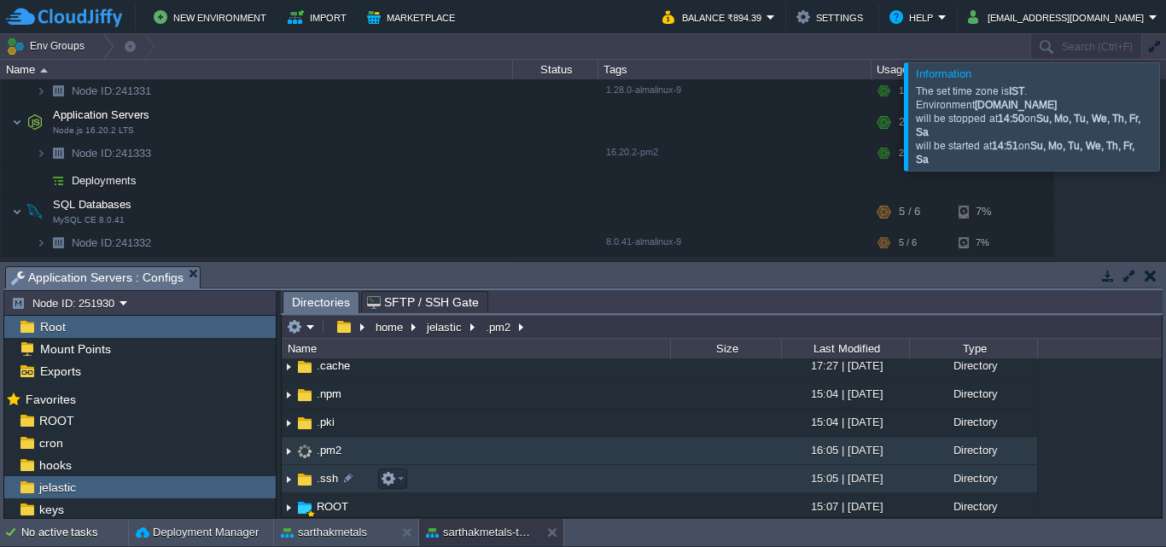
click at [443, 474] on td ".ssh" at bounding box center [476, 479] width 388 height 28
click at [290, 451] on img at bounding box center [289, 451] width 14 height 26
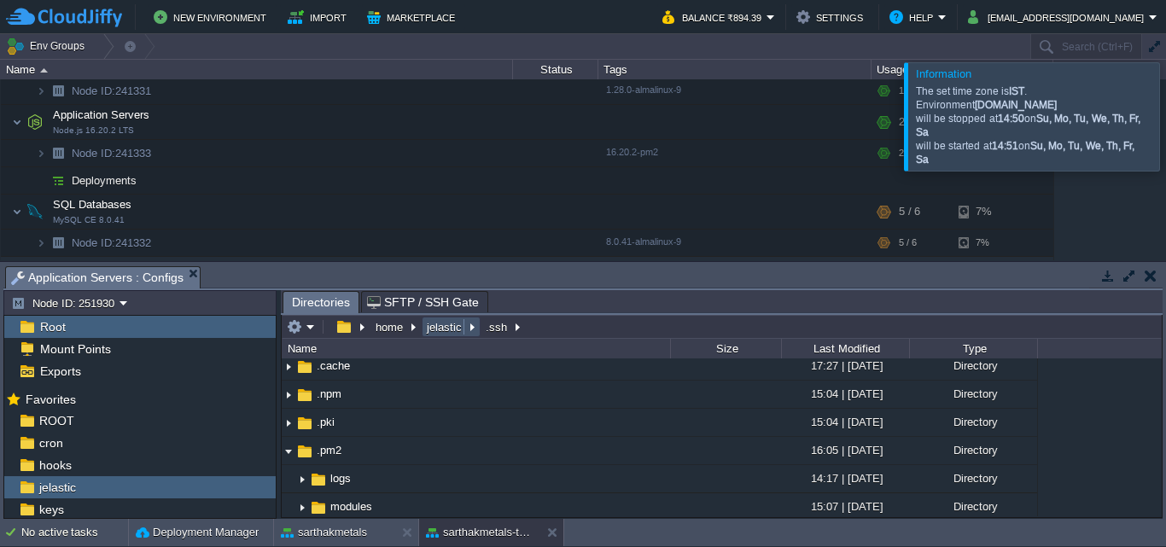
click at [451, 327] on button "jelastic" at bounding box center [445, 326] width 42 height 15
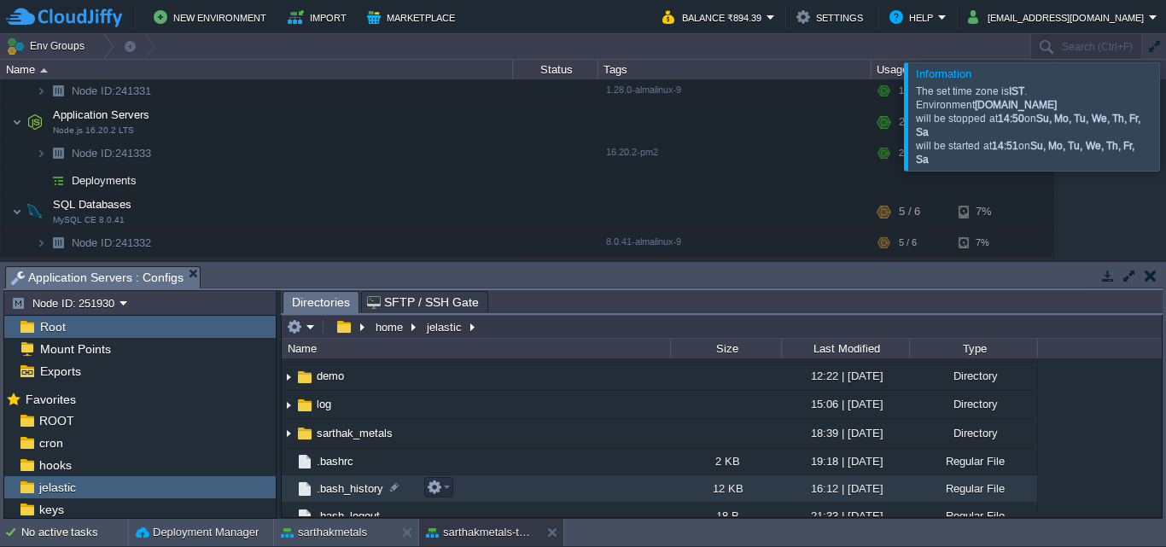
scroll to position [194, 0]
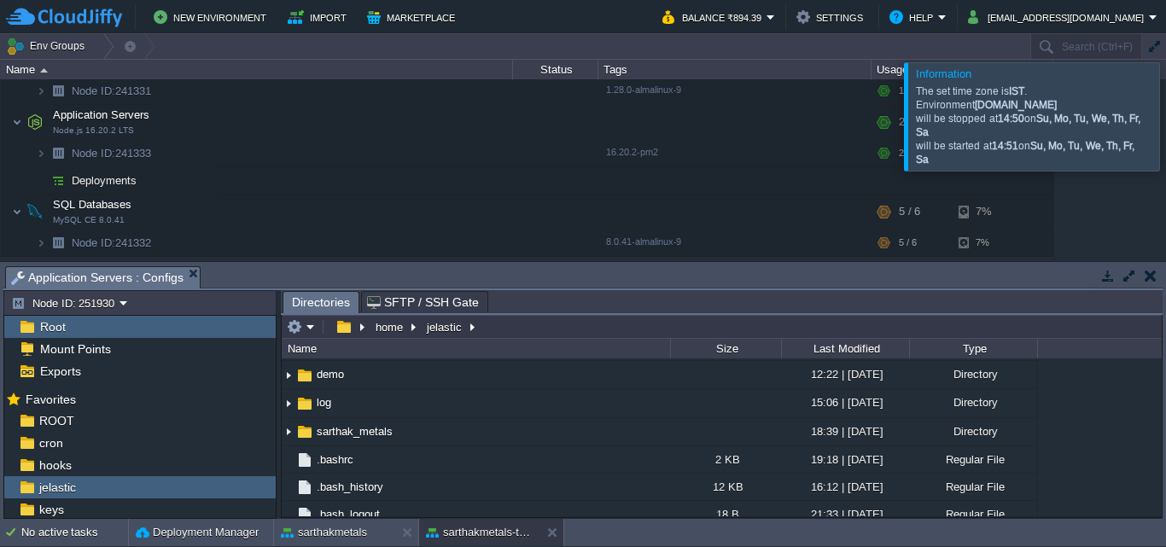
drag, startPoint x: 533, startPoint y: 481, endPoint x: 1162, endPoint y: 474, distance: 629.9
click at [1162, 474] on div "Tasks Activity Log Archive Git / SVN Application Servers : Web SSH Application …" at bounding box center [583, 390] width 1166 height 257
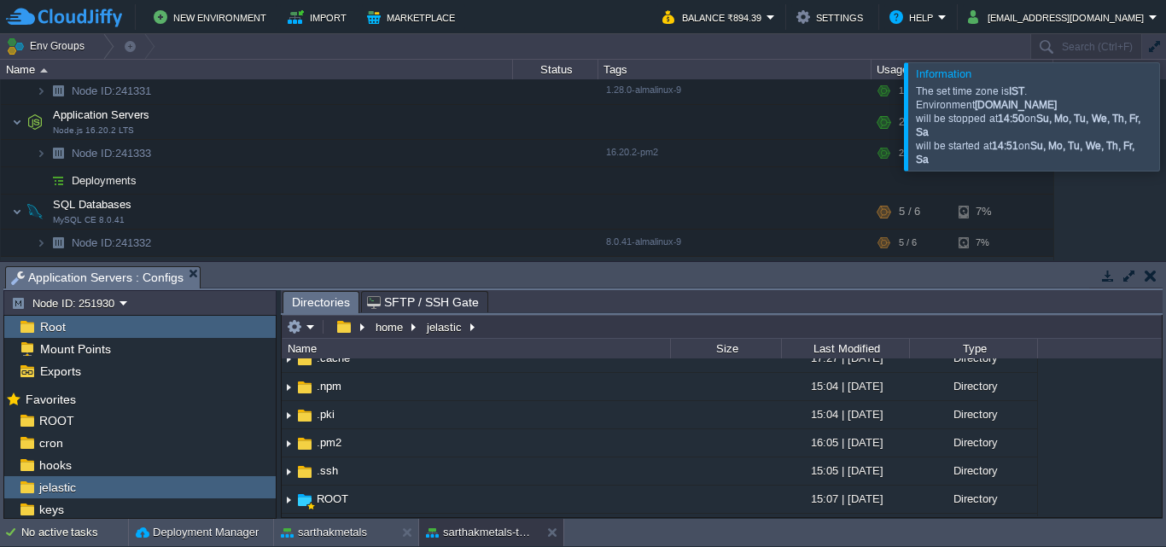
scroll to position [32, 0]
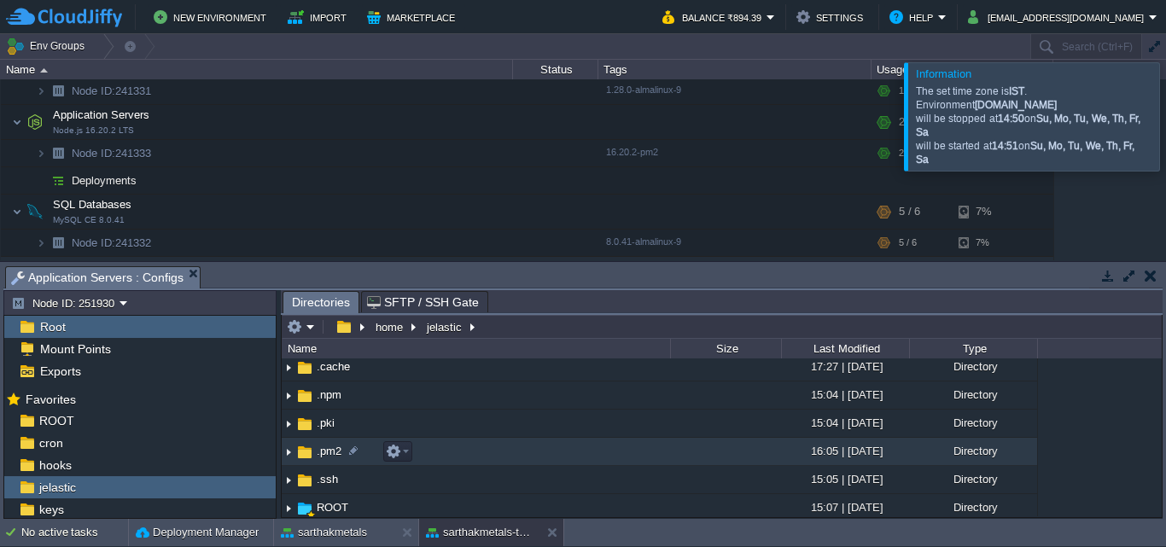
click at [291, 452] on img at bounding box center [289, 452] width 14 height 26
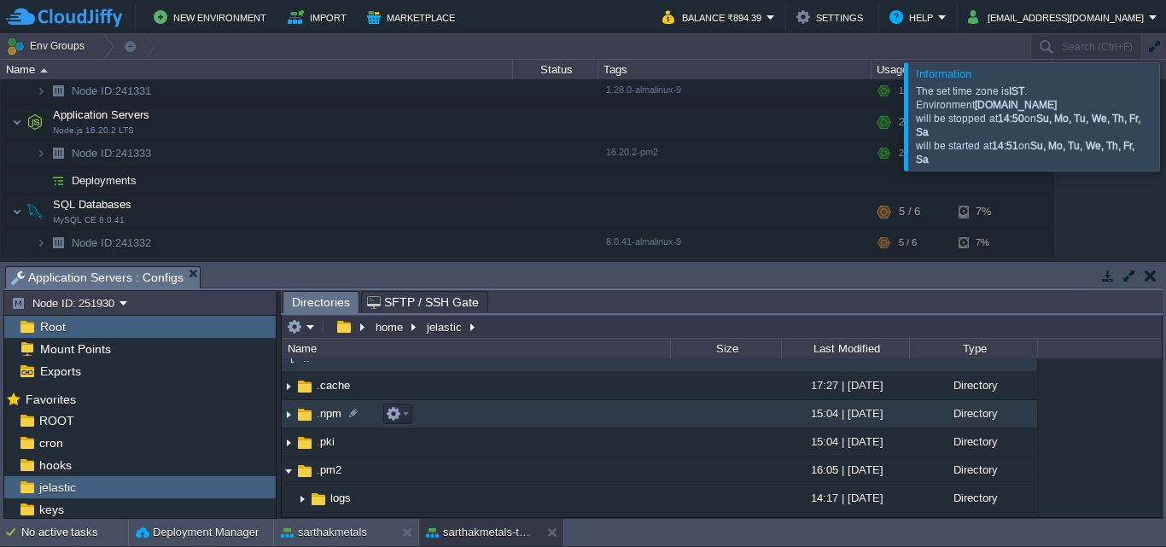
scroll to position [0, 0]
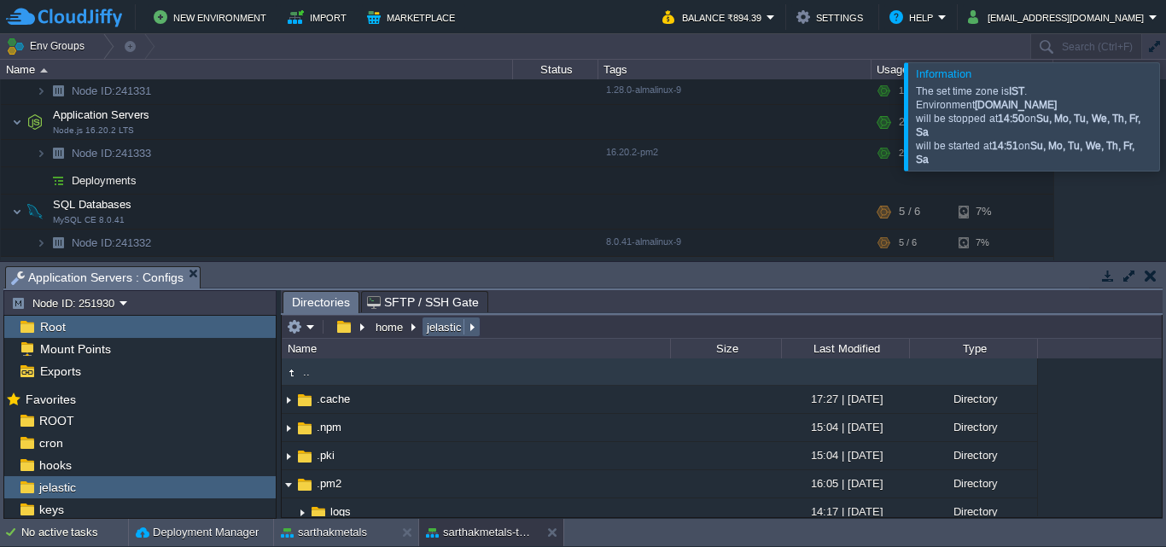
click at [474, 329] on em "jelastic" at bounding box center [451, 326] width 54 height 15
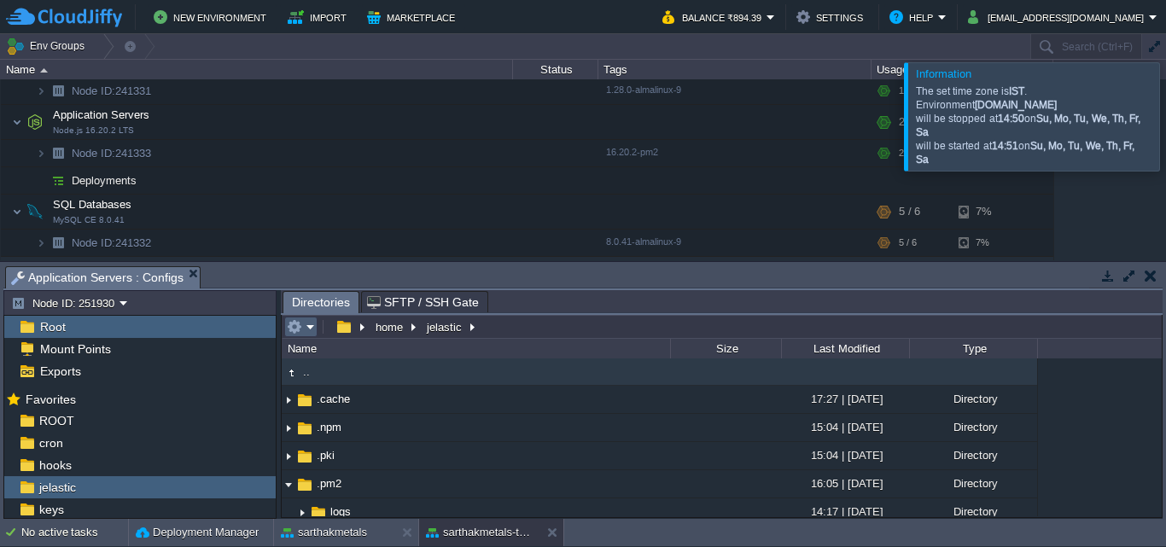
click at [311, 329] on em at bounding box center [301, 326] width 28 height 15
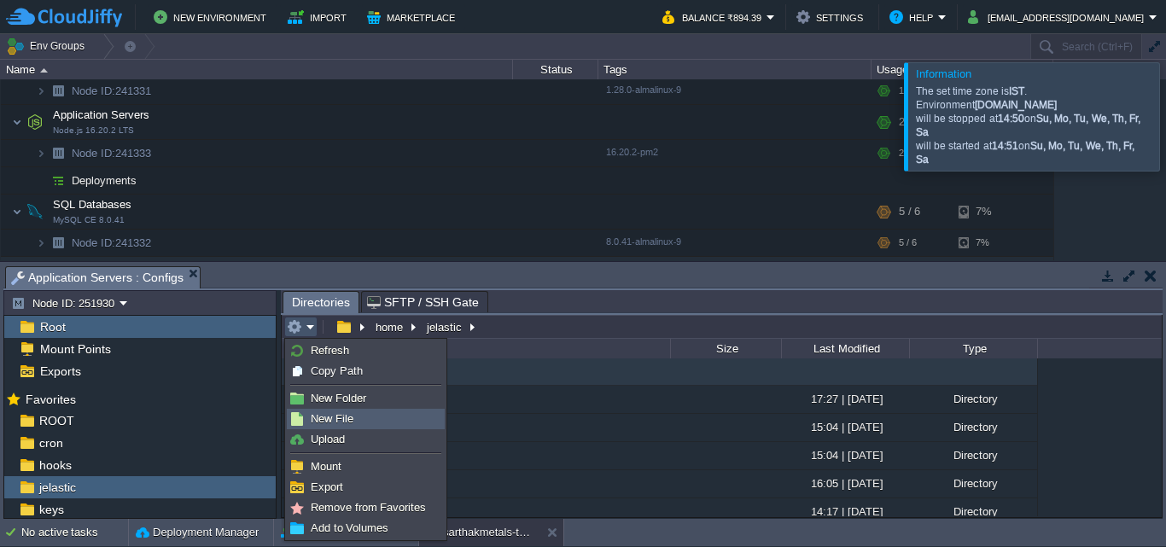
click at [356, 420] on link "New File" at bounding box center [366, 419] width 156 height 19
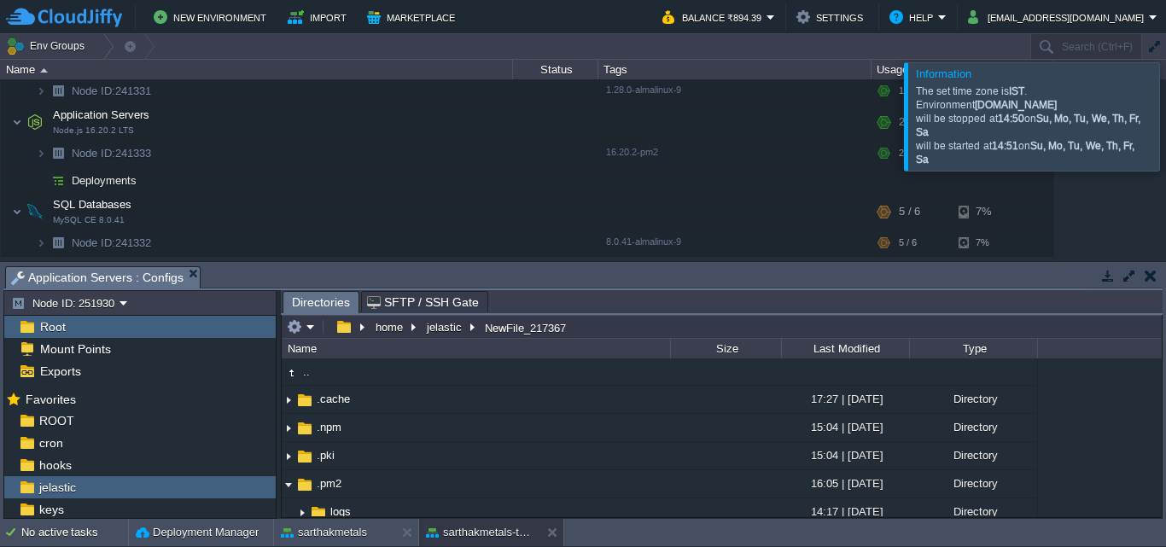
scroll to position [698, 0]
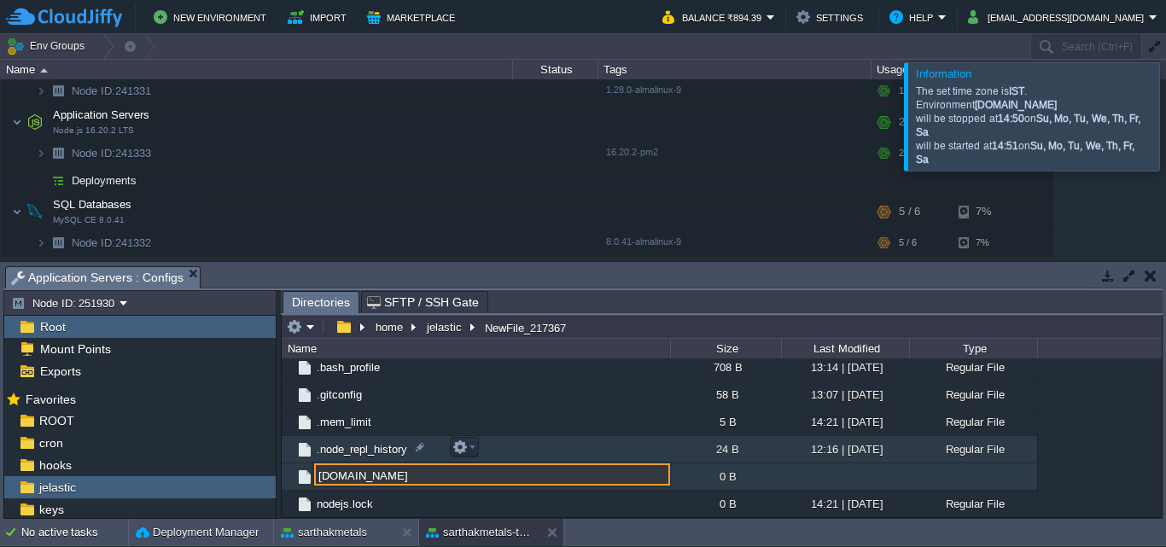
type input "[DOMAIN_NAME]"
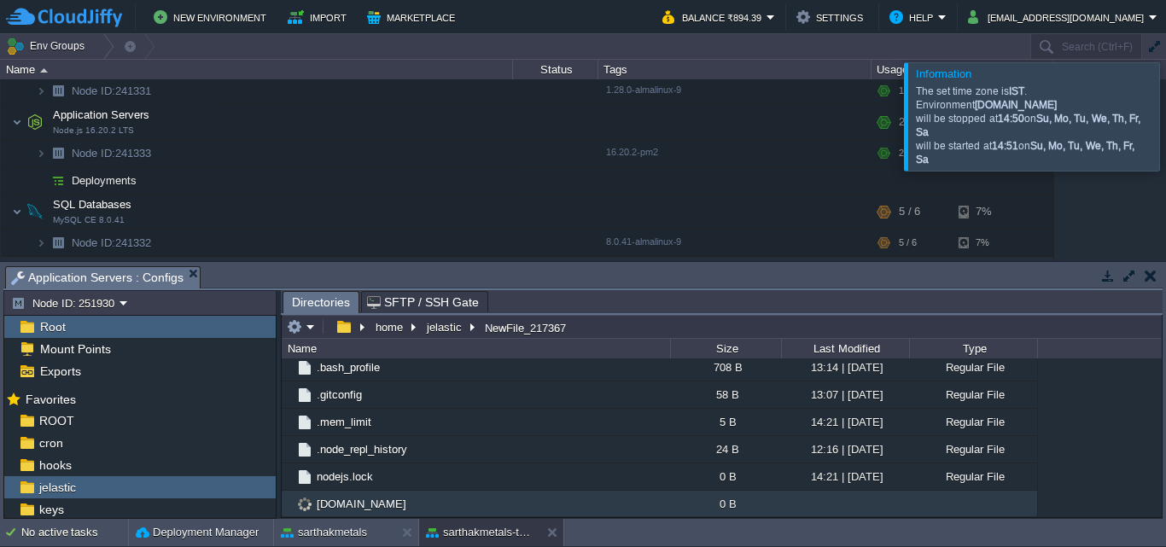
click at [399, 502] on span "[DOMAIN_NAME]" at bounding box center [361, 504] width 95 height 15
click at [370, 505] on span "[DOMAIN_NAME]" at bounding box center [361, 504] width 95 height 15
click at [375, 505] on span "[DOMAIN_NAME]" at bounding box center [361, 504] width 95 height 15
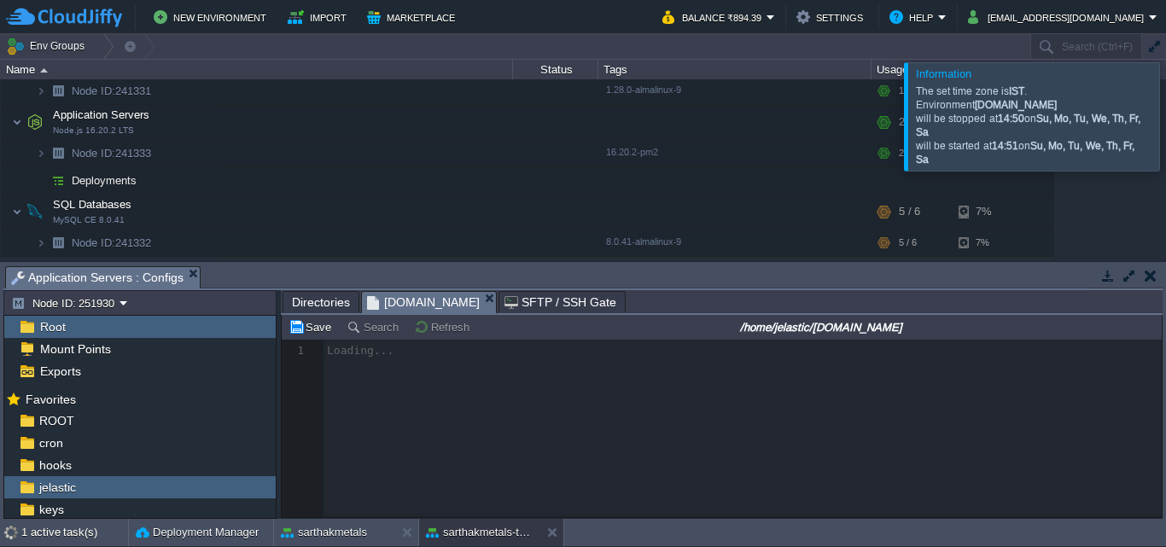
click at [514, 382] on div at bounding box center [722, 429] width 880 height 178
click at [66, 537] on div "1 active task(s)" at bounding box center [74, 532] width 107 height 27
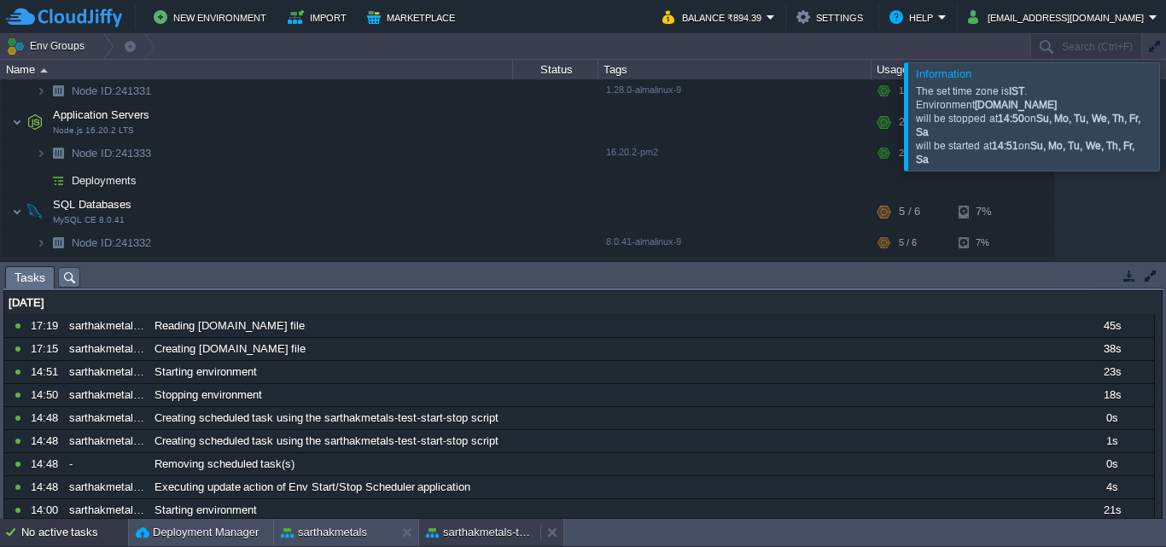
click at [452, 526] on button "sarthakmetals-test" at bounding box center [480, 532] width 108 height 17
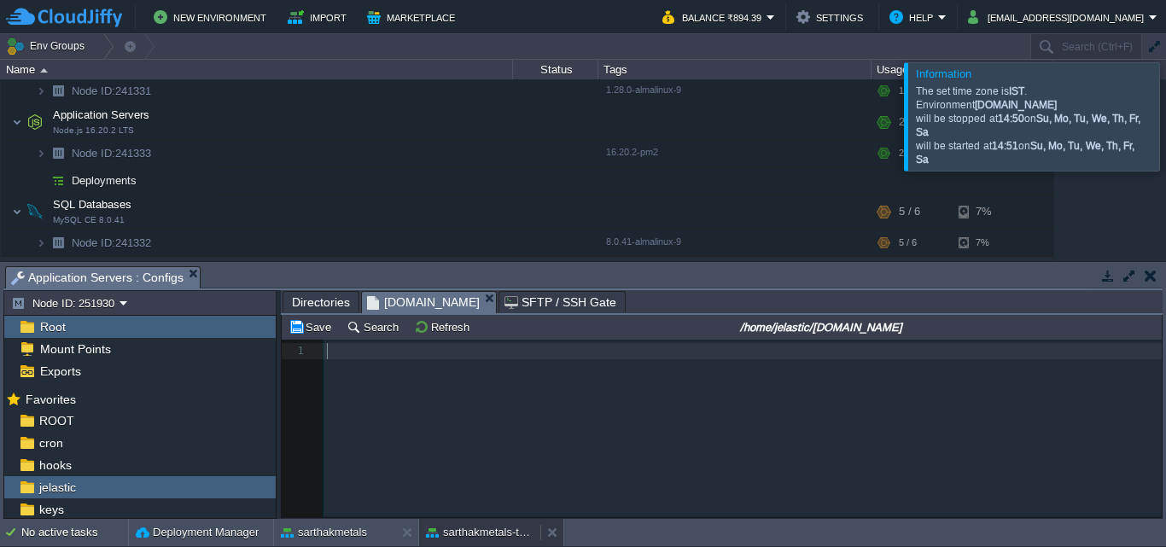
scroll to position [0, 0]
type textarea "​"
paste textarea
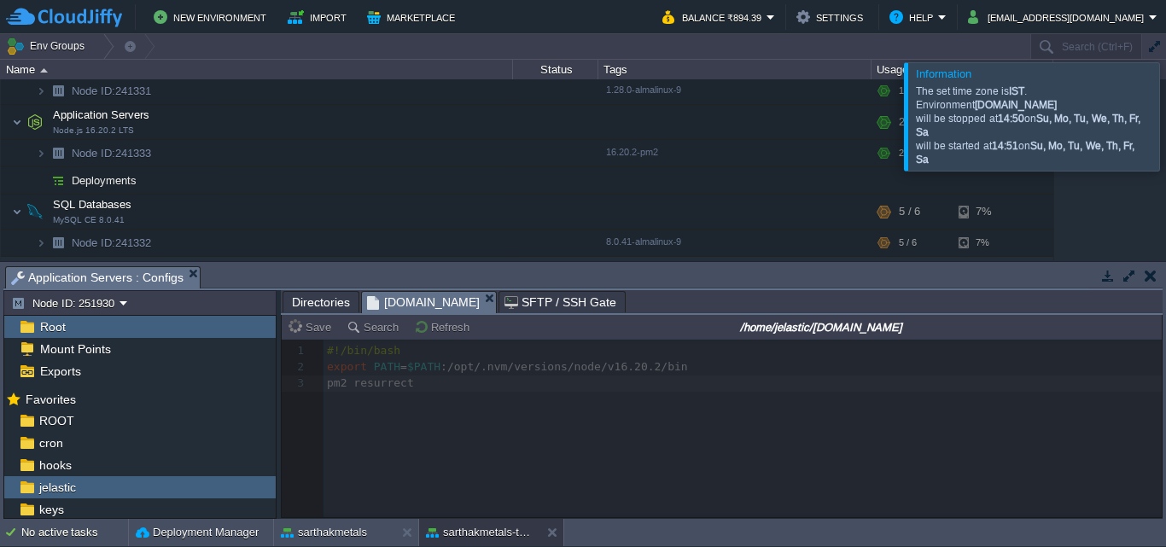
click at [600, 456] on div at bounding box center [722, 429] width 880 height 178
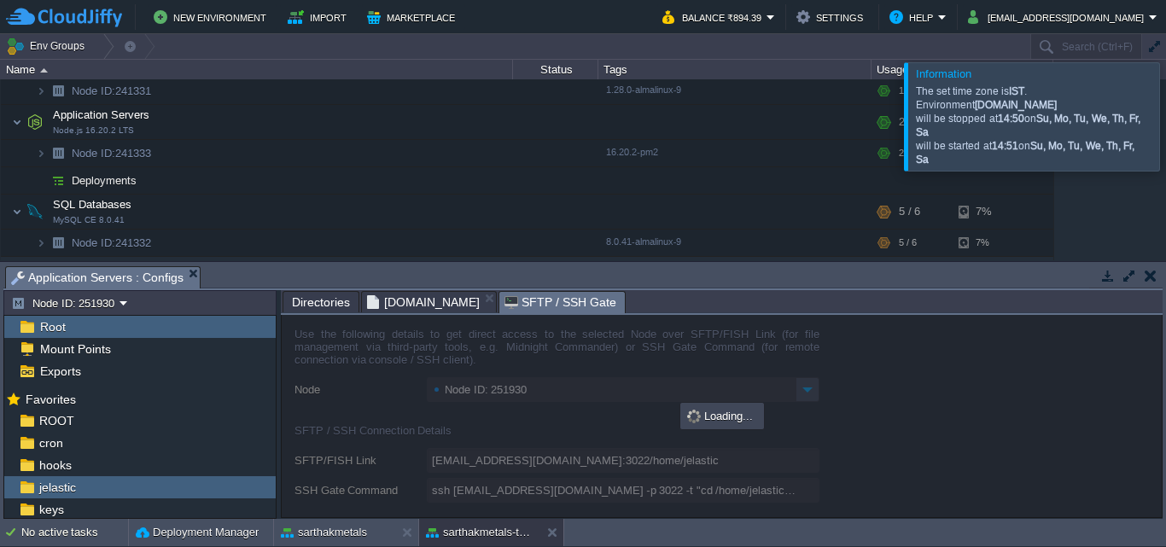
click at [556, 306] on span "SFTP / SSH Gate" at bounding box center [560, 302] width 112 height 21
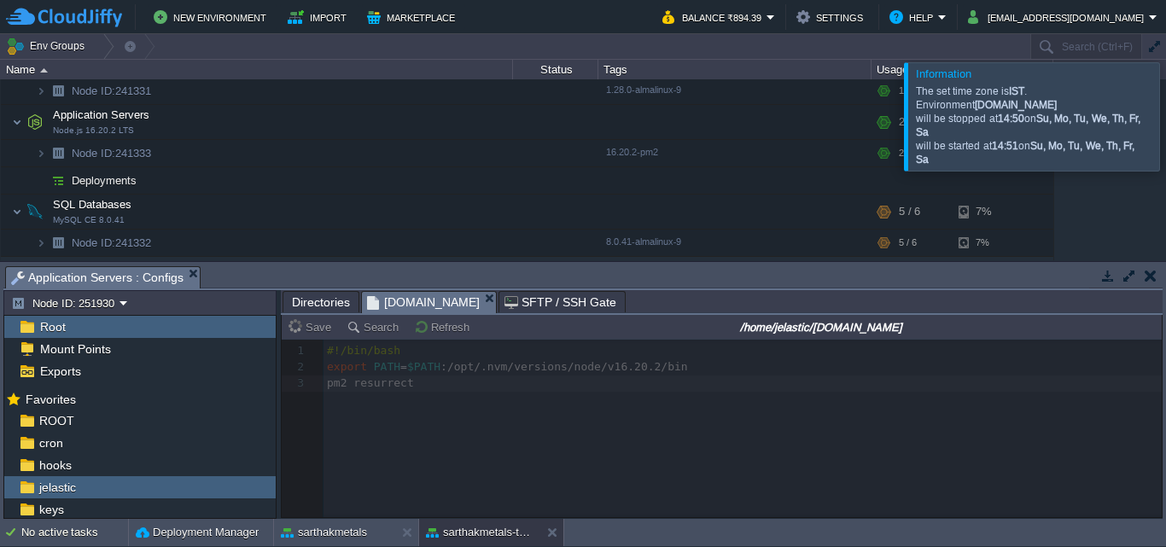
click at [417, 298] on span "[DOMAIN_NAME]" at bounding box center [423, 302] width 113 height 21
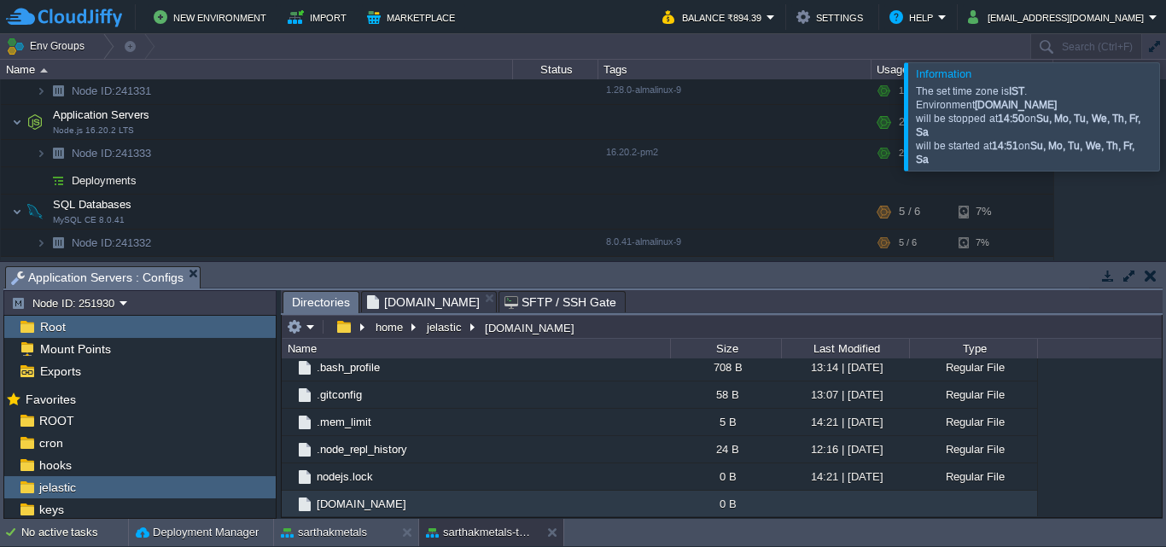
click at [316, 306] on span "Directories" at bounding box center [321, 302] width 58 height 21
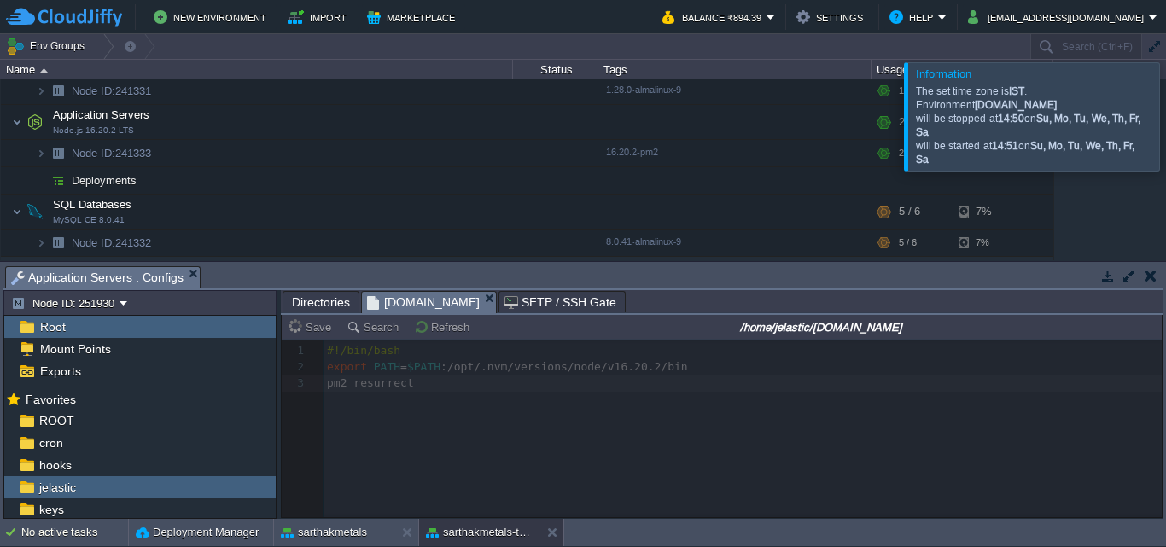
click at [428, 306] on span "[DOMAIN_NAME]" at bounding box center [423, 302] width 113 height 21
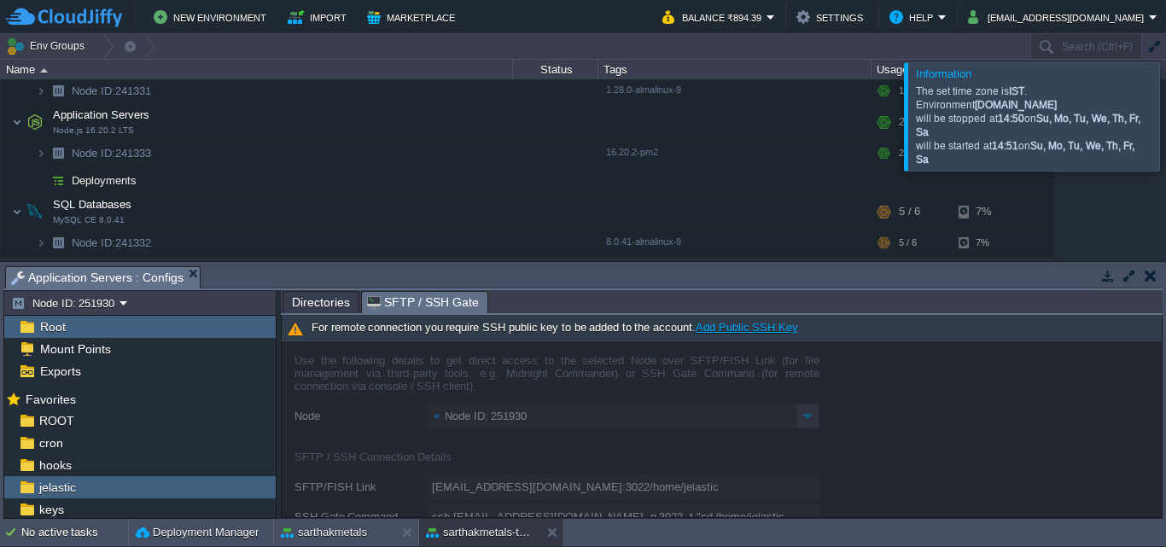
click at [427, 303] on span "SFTP / SSH Gate" at bounding box center [423, 302] width 112 height 21
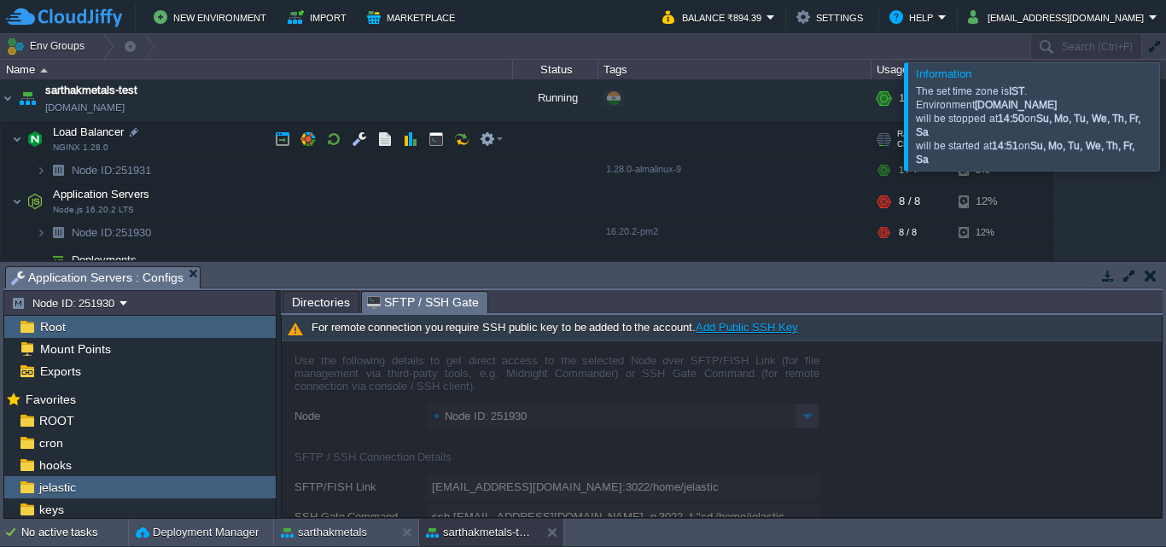
scroll to position [360, 0]
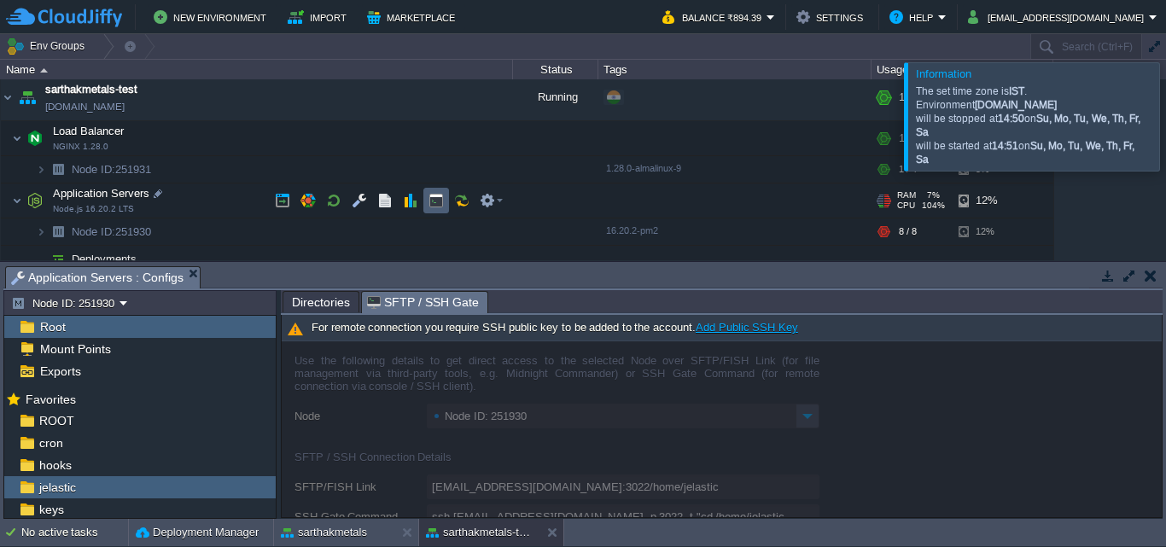
click at [426, 199] on td at bounding box center [436, 201] width 26 height 26
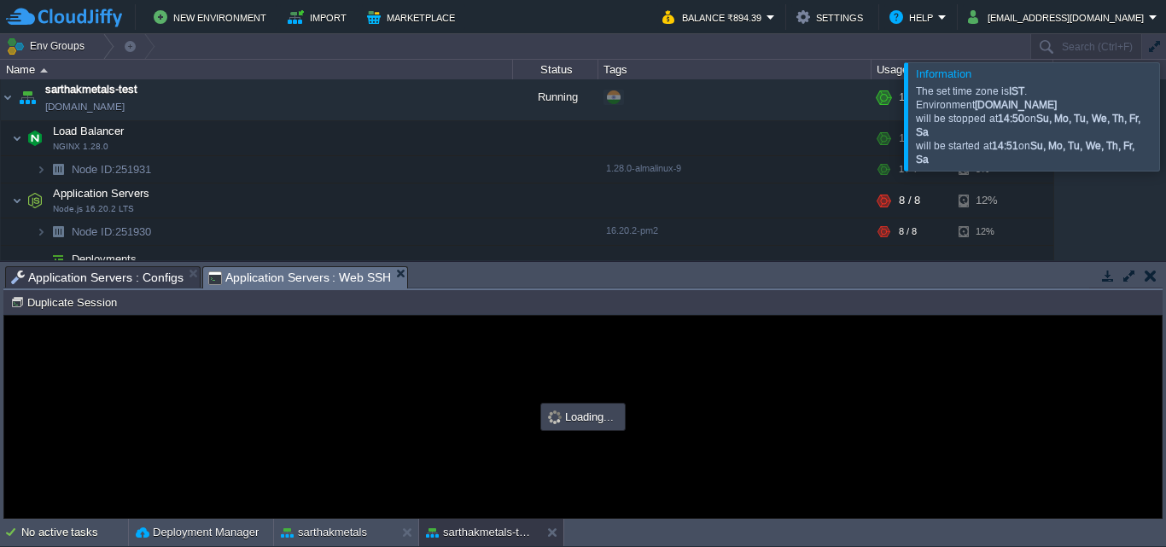
scroll to position [0, 0]
type input "#000000"
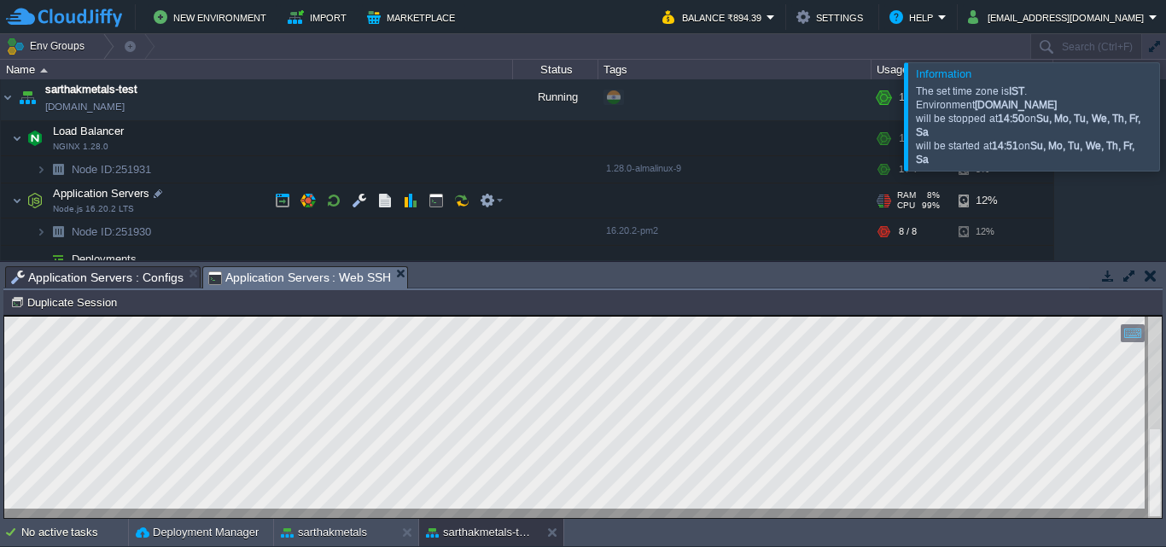
scroll to position [363, 0]
click at [311, 195] on button "button" at bounding box center [307, 197] width 15 height 15
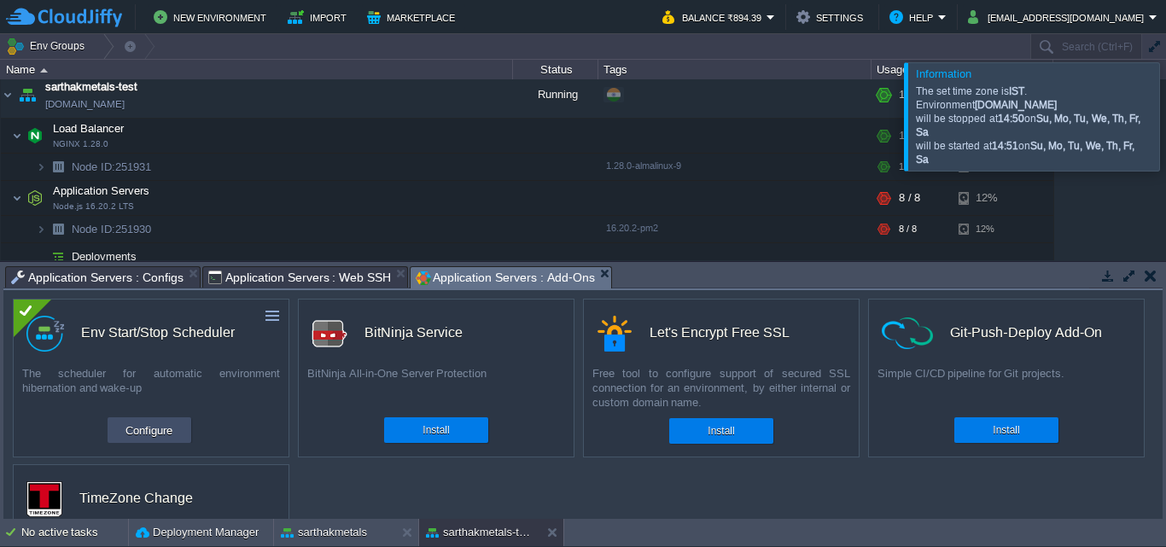
click at [145, 428] on button "Configure" at bounding box center [148, 430] width 57 height 20
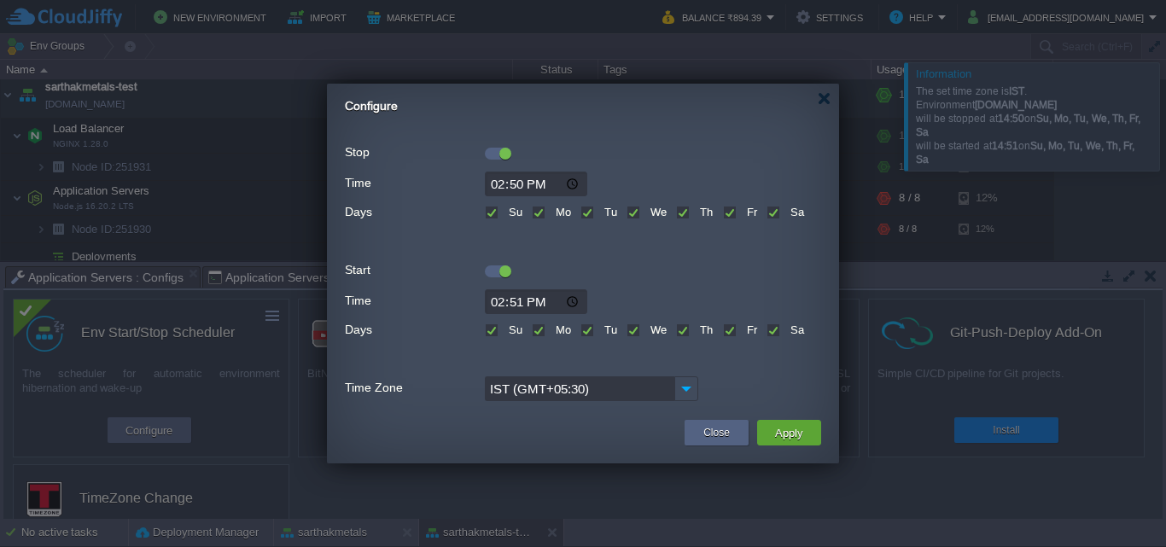
click at [498, 183] on input "14:50" at bounding box center [536, 184] width 102 height 25
type input "17:29"
click at [498, 300] on input "14:51" at bounding box center [536, 301] width 102 height 25
type input "17:30"
click at [798, 433] on button "Apply" at bounding box center [789, 432] width 38 height 20
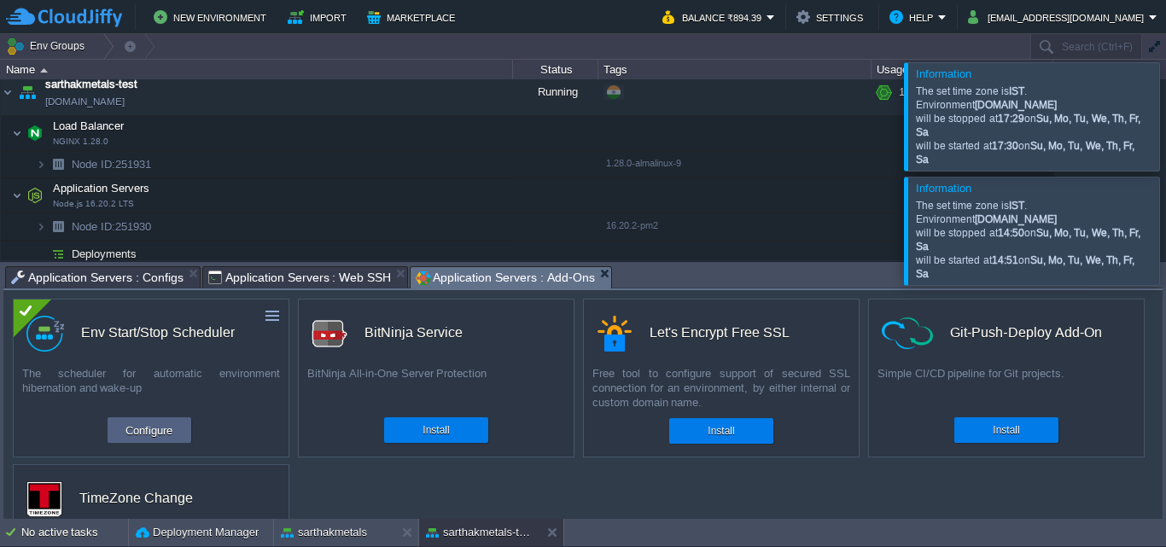
scroll to position [221, 0]
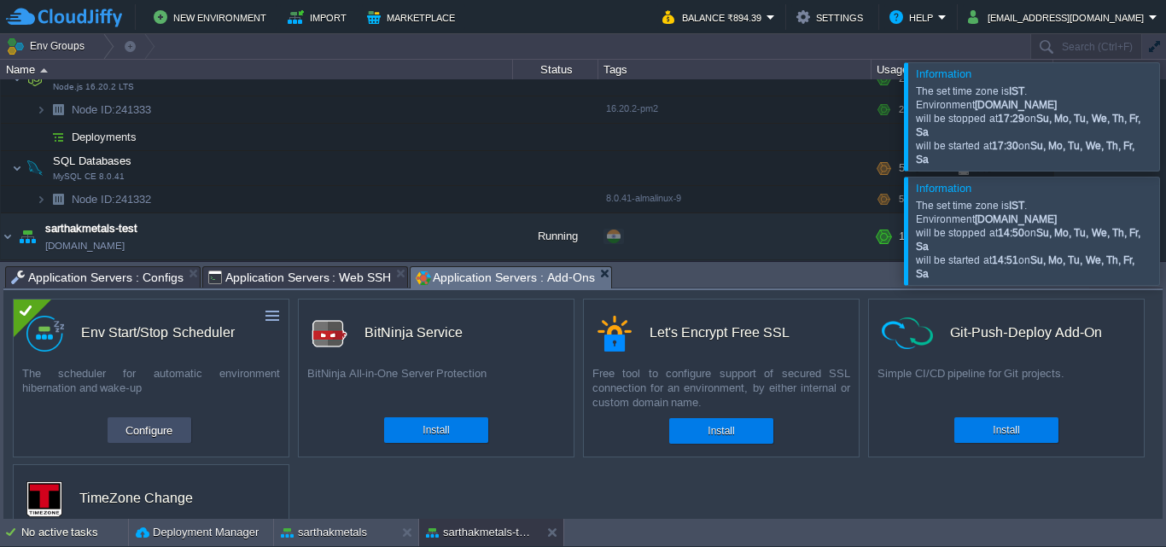
click at [161, 427] on button "Configure" at bounding box center [148, 430] width 57 height 20
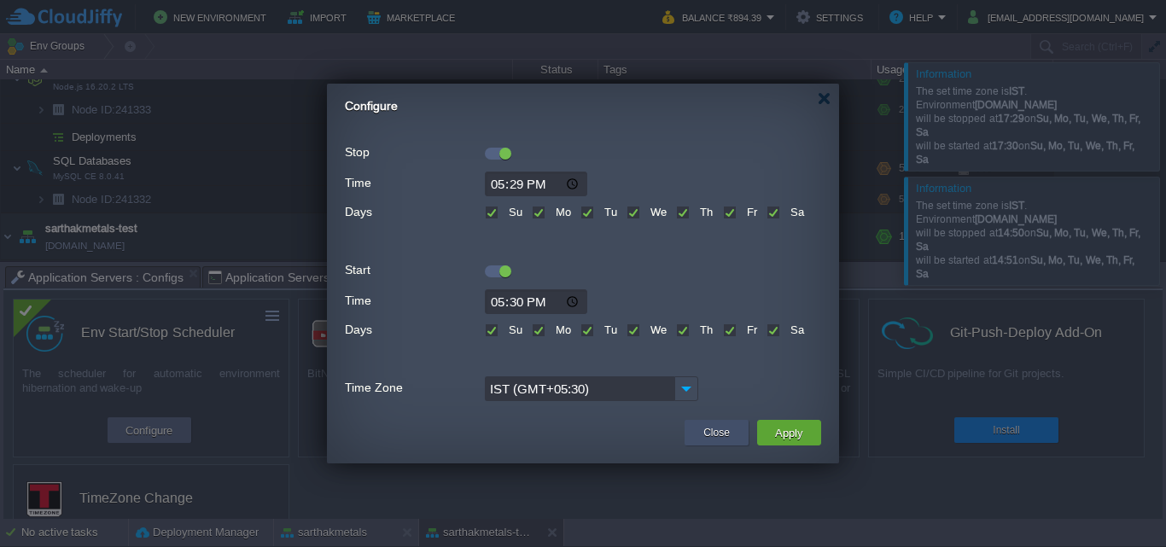
click at [731, 426] on div "Close" at bounding box center [716, 433] width 38 height 26
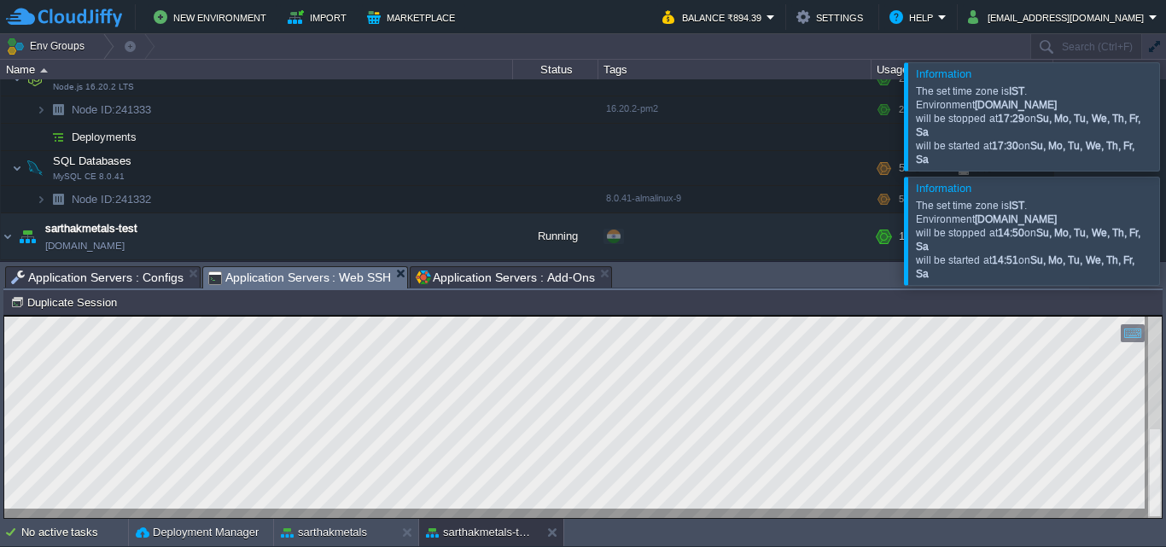
click at [288, 278] on span "Application Servers : Web SSH" at bounding box center [299, 277] width 183 height 21
click at [1165, 230] on div at bounding box center [1186, 231] width 0 height 108
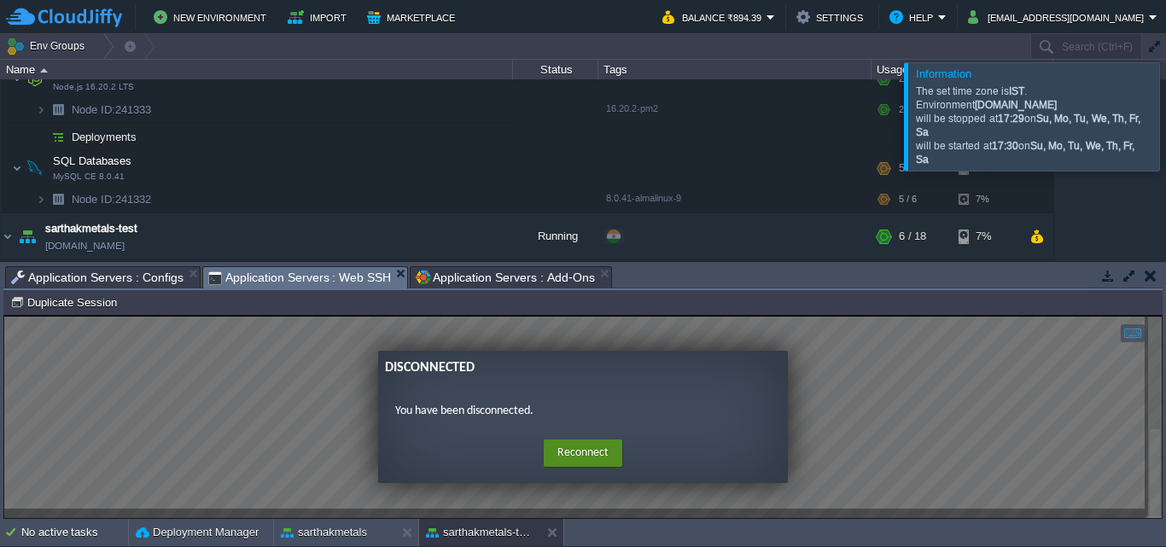
click at [581, 455] on button "Reconnect" at bounding box center [583, 453] width 79 height 27
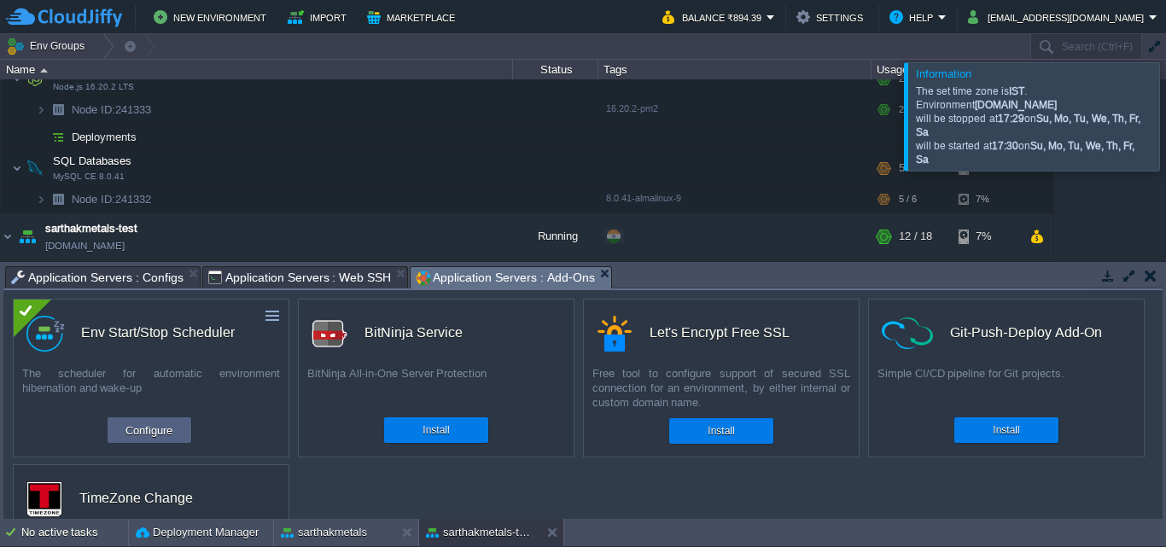
click at [517, 275] on span "Application Servers : Add-Ons" at bounding box center [505, 277] width 178 height 21
click at [157, 433] on button "Configure" at bounding box center [148, 430] width 57 height 20
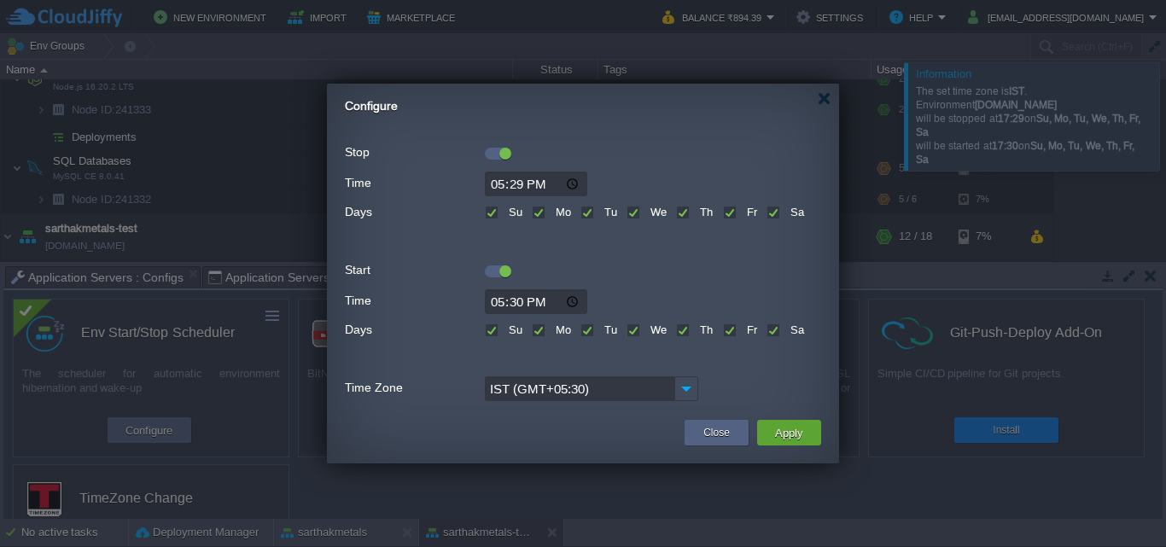
click at [519, 180] on input "17:29" at bounding box center [536, 184] width 102 height 25
type input "17:36"
click at [520, 301] on input "17:30" at bounding box center [536, 301] width 102 height 25
type input "17:37"
click at [800, 433] on button "Apply" at bounding box center [789, 432] width 38 height 20
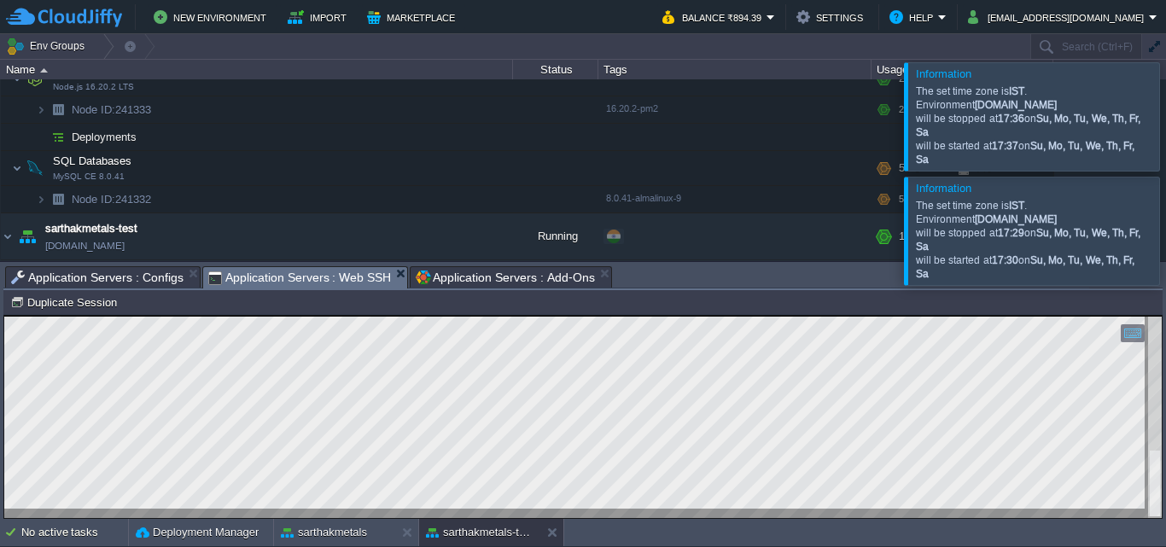
click at [311, 273] on span "Application Servers : Web SSH" at bounding box center [299, 277] width 183 height 21
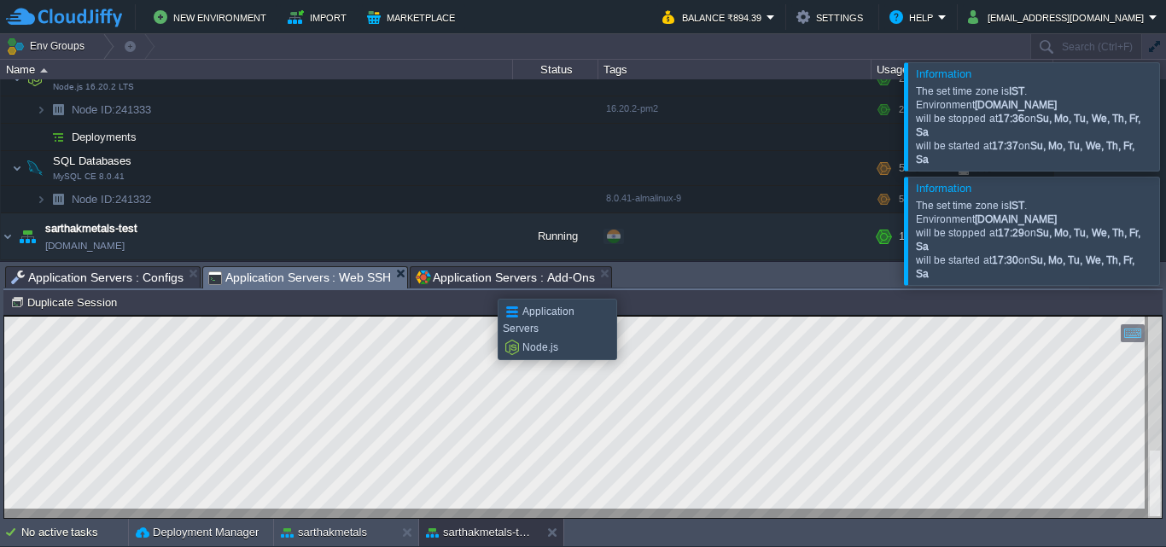
click at [485, 283] on span "Application Servers : Add-Ons" at bounding box center [505, 277] width 178 height 20
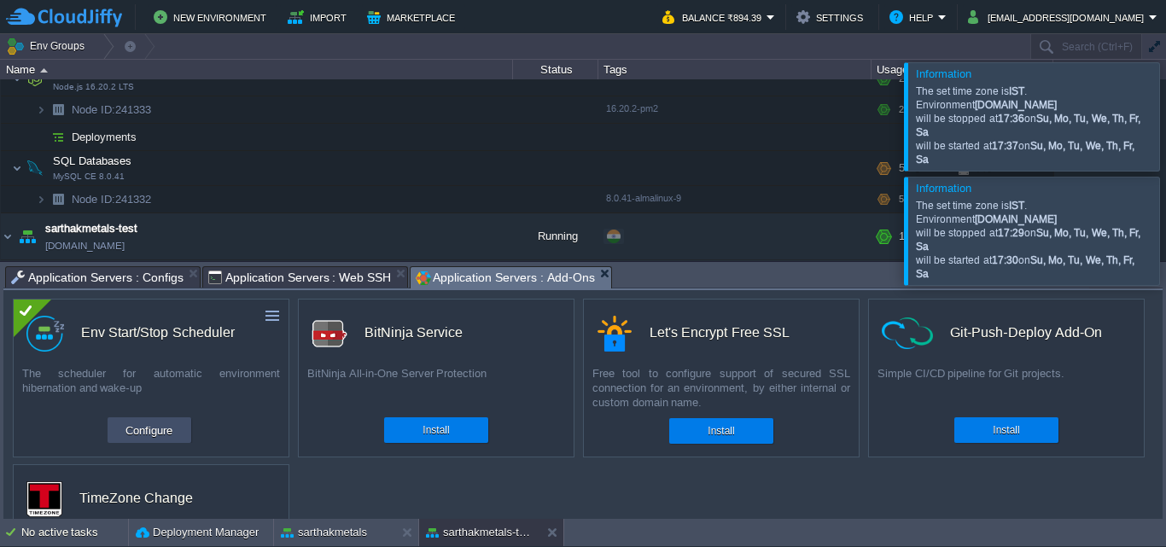
click at [151, 427] on button "Configure" at bounding box center [148, 430] width 57 height 20
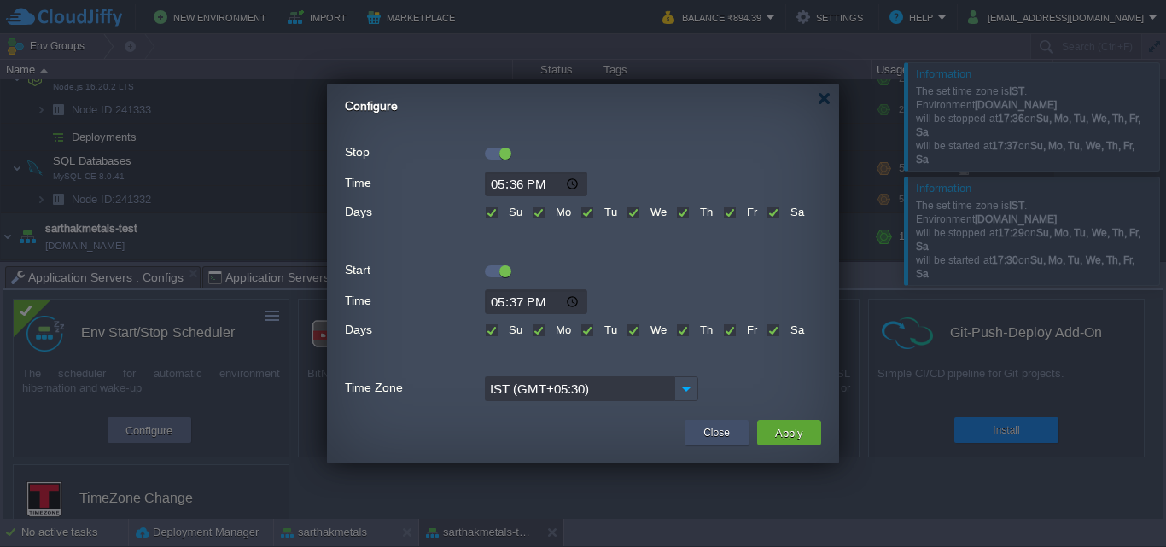
click at [695, 437] on div "Close" at bounding box center [716, 433] width 64 height 26
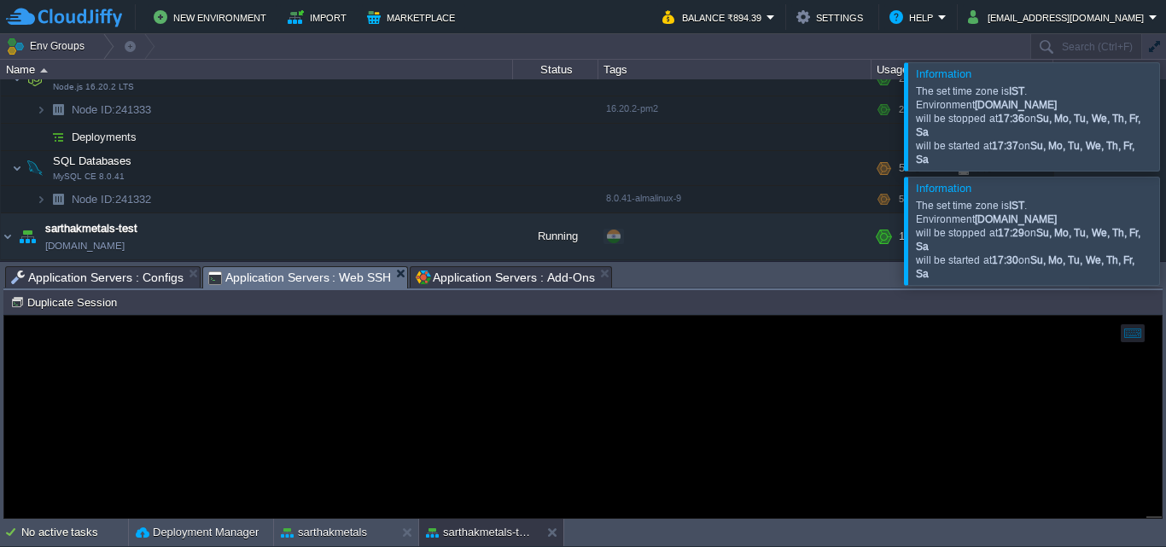
click at [317, 277] on span "Application Servers : Web SSH" at bounding box center [299, 277] width 183 height 21
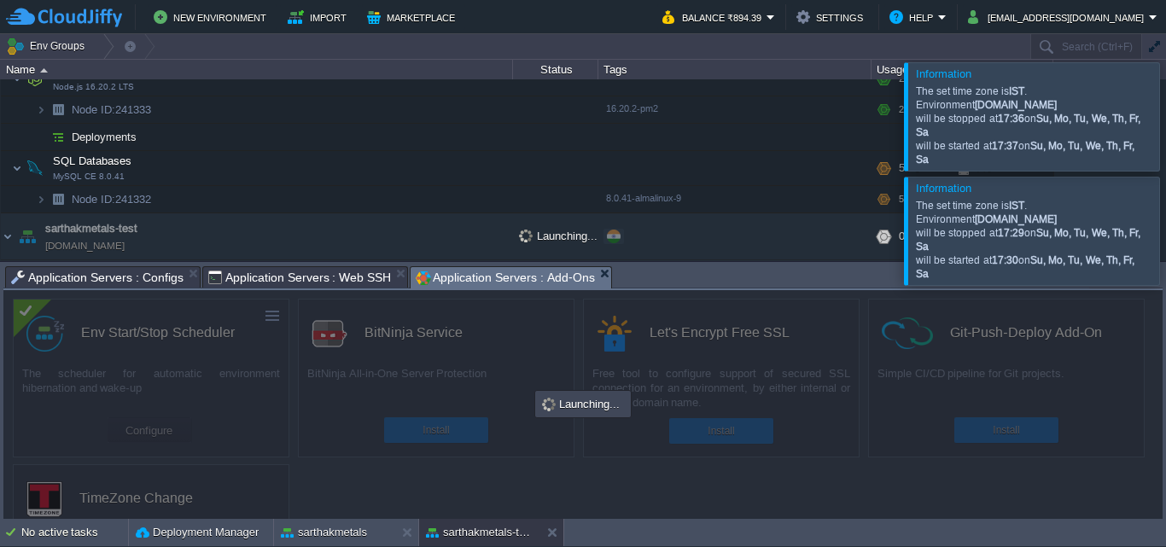
click at [463, 282] on span "Application Servers : Add-Ons" at bounding box center [505, 277] width 178 height 21
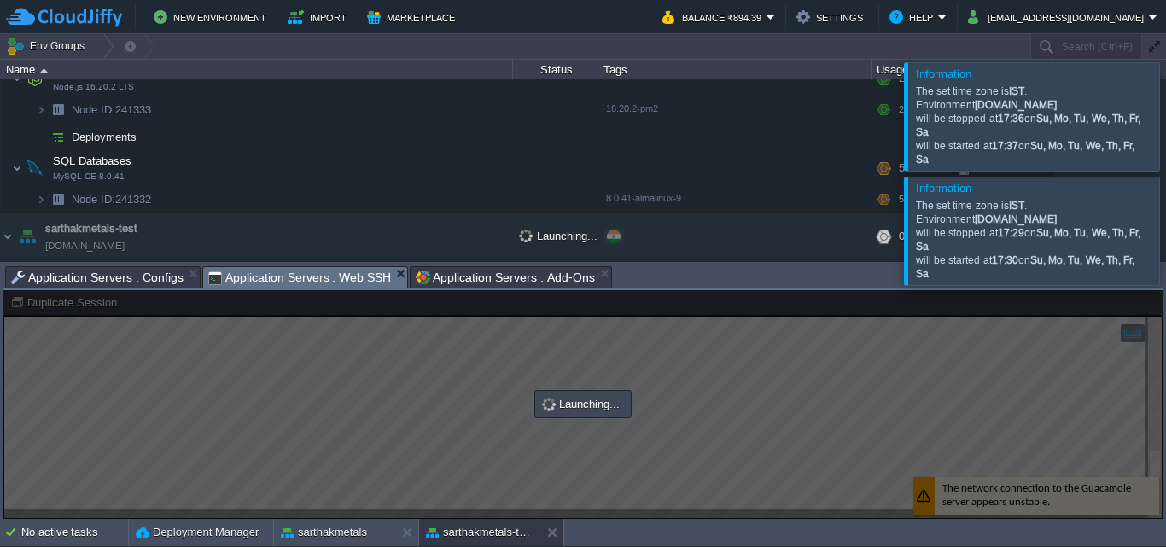
click at [286, 278] on span "Application Servers : Web SSH" at bounding box center [299, 277] width 183 height 21
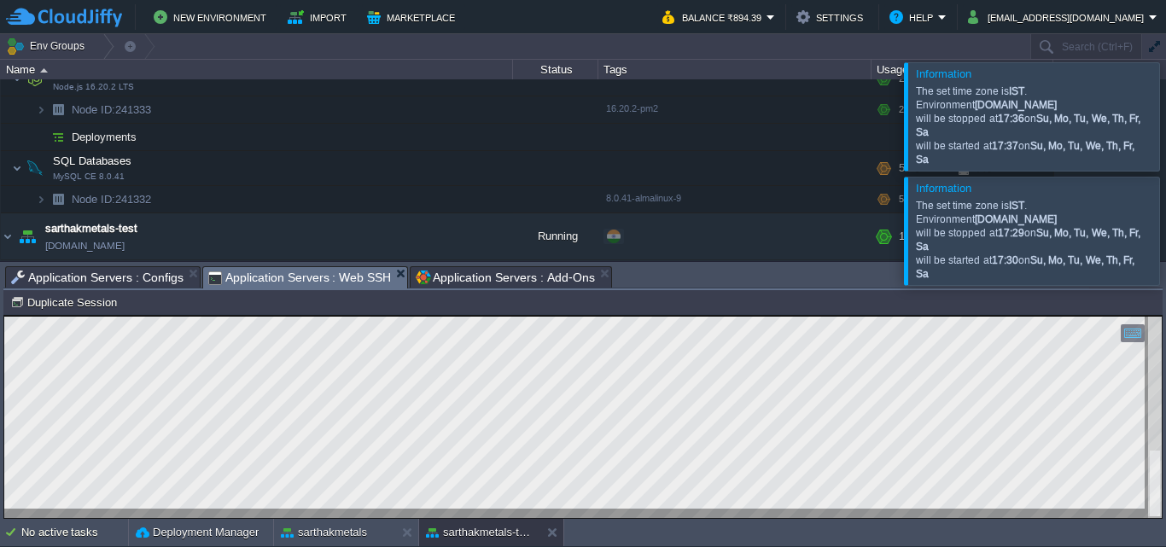
click at [1165, 230] on div at bounding box center [1186, 231] width 0 height 108
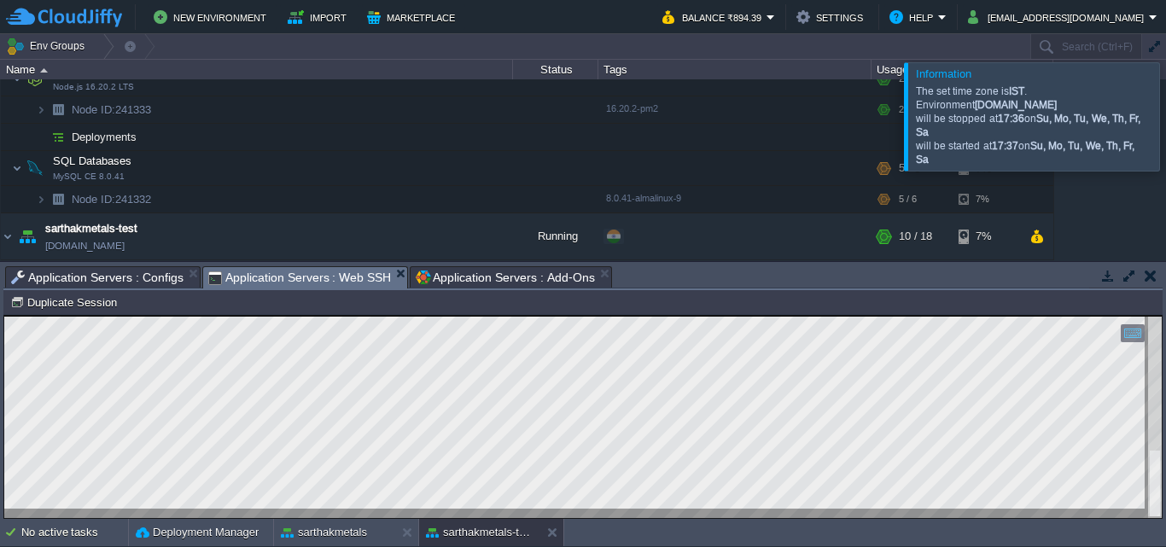
click at [1165, 114] on div at bounding box center [1186, 116] width 0 height 108
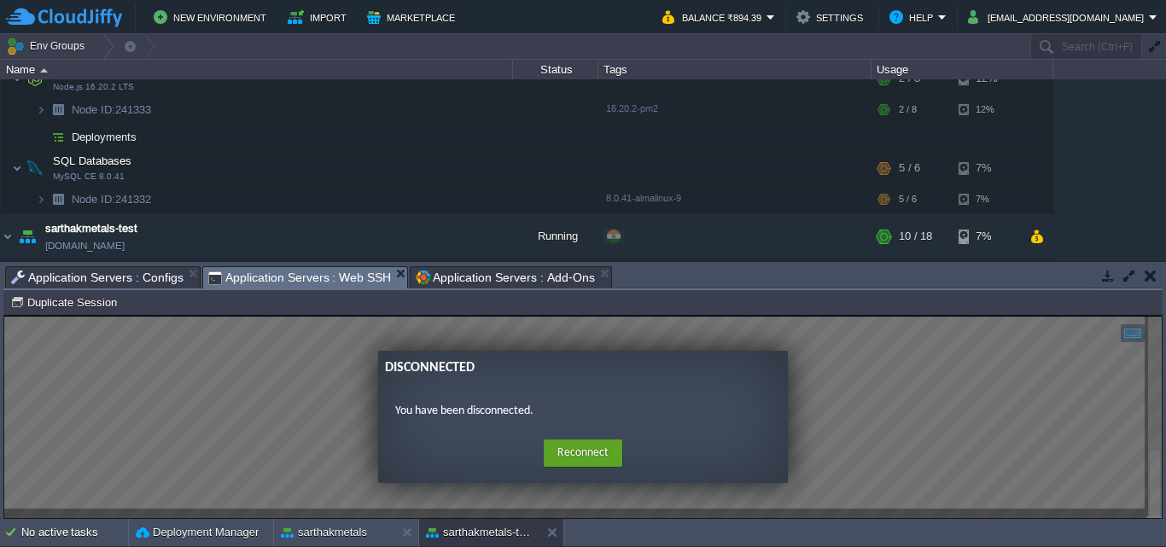
click at [590, 459] on button "Reconnect" at bounding box center [583, 453] width 79 height 27
